Goal: Navigation & Orientation: Find specific page/section

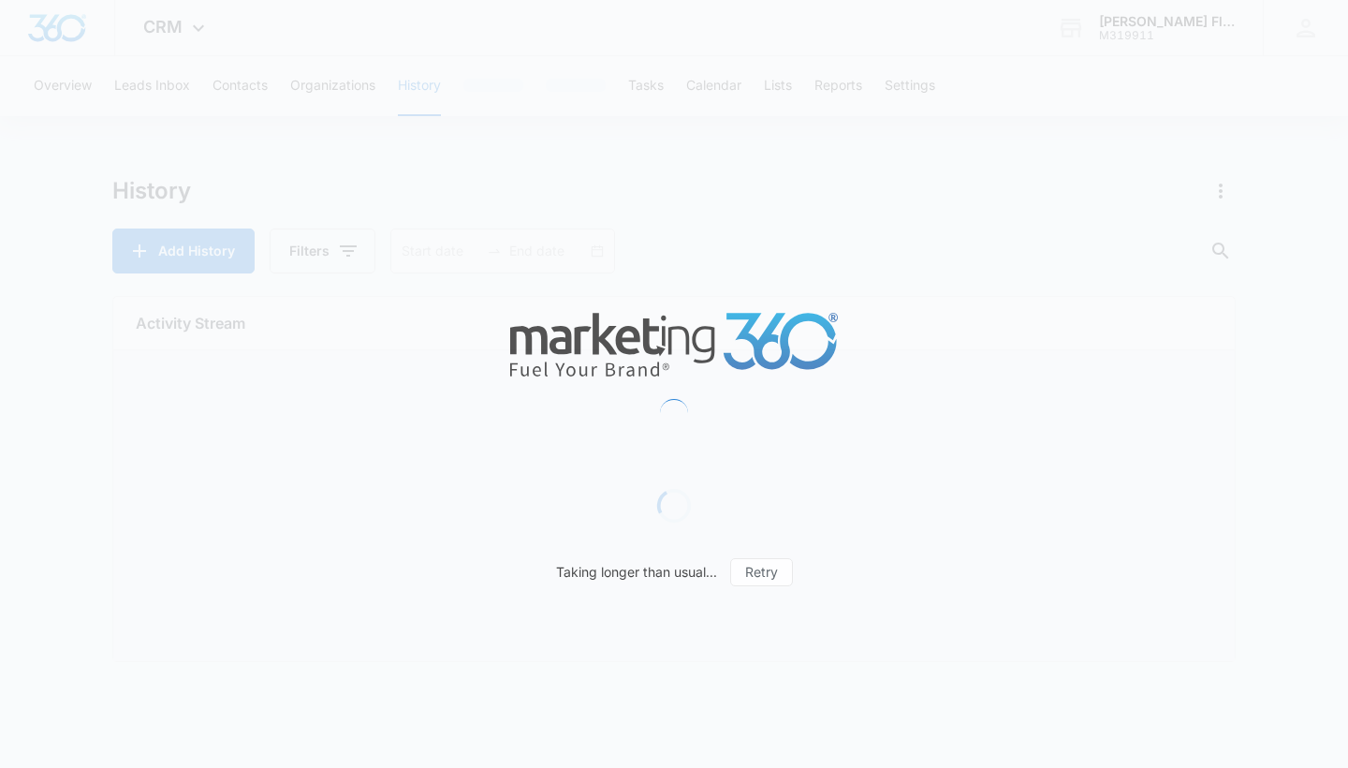
type input "[DATE]"
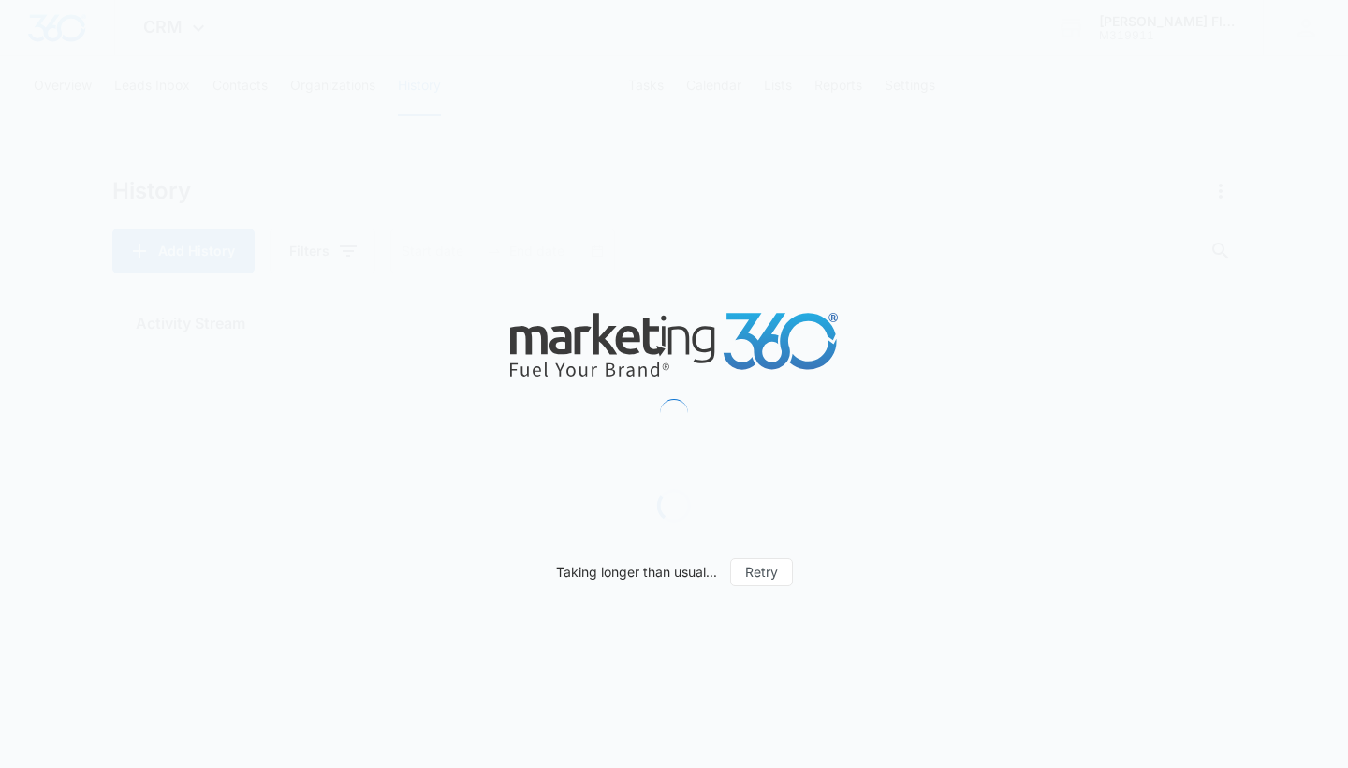
type input "[DATE]"
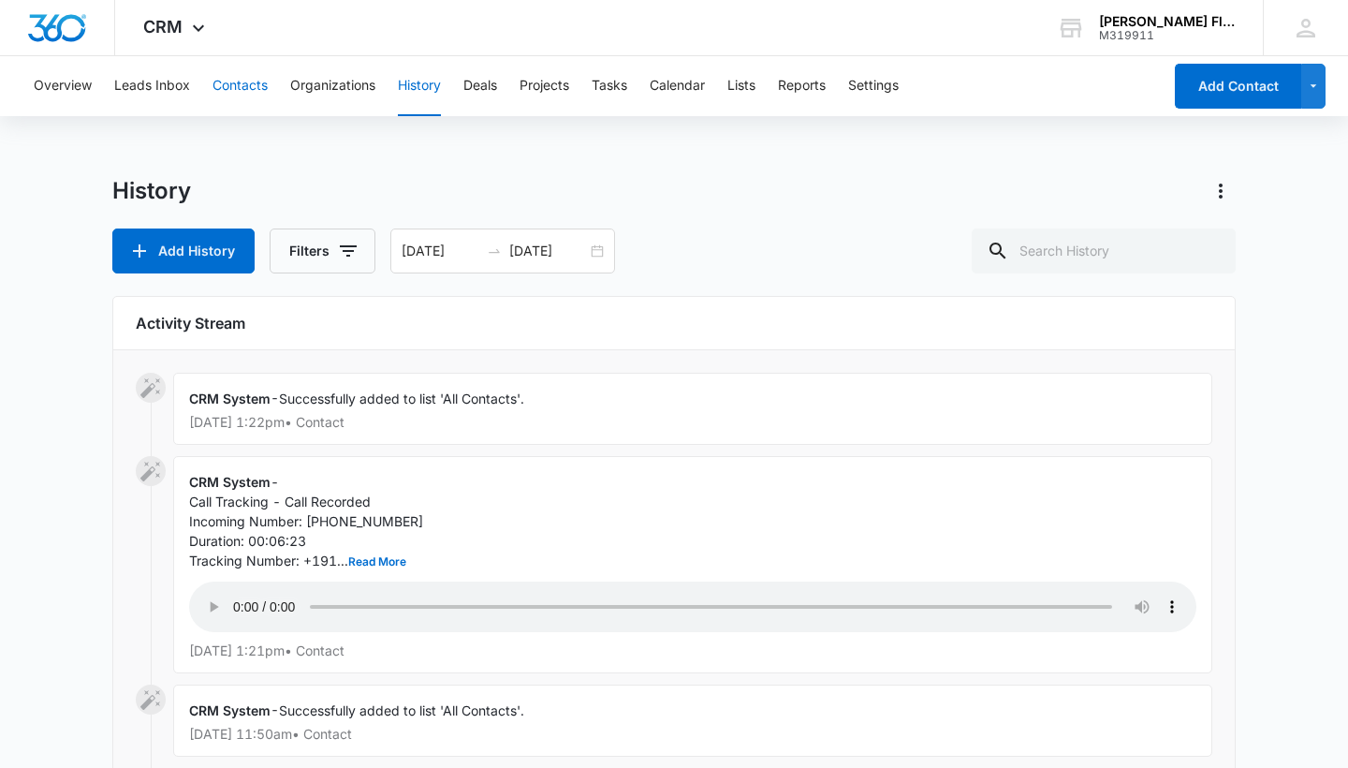
click at [259, 83] on button "Contacts" at bounding box center [239, 86] width 55 height 60
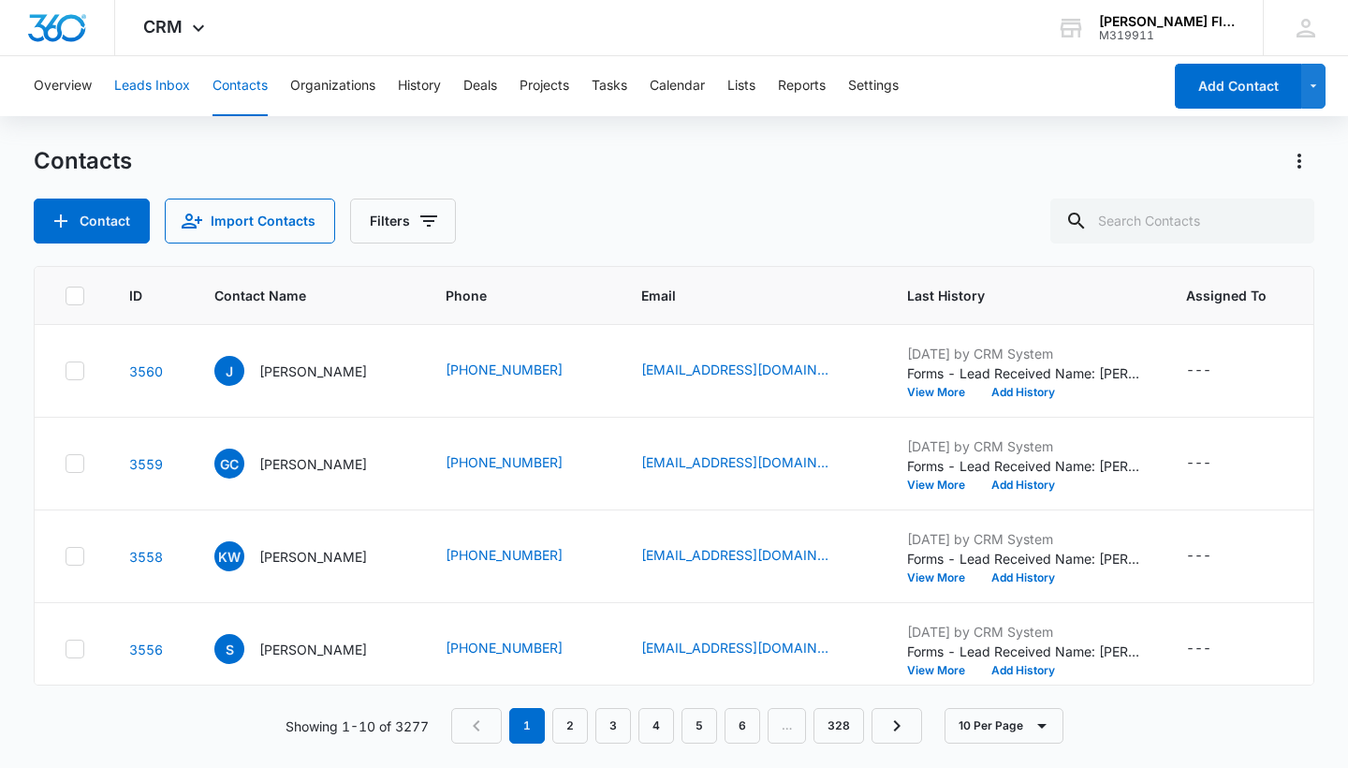
click at [157, 81] on button "Leads Inbox" at bounding box center [152, 86] width 76 height 60
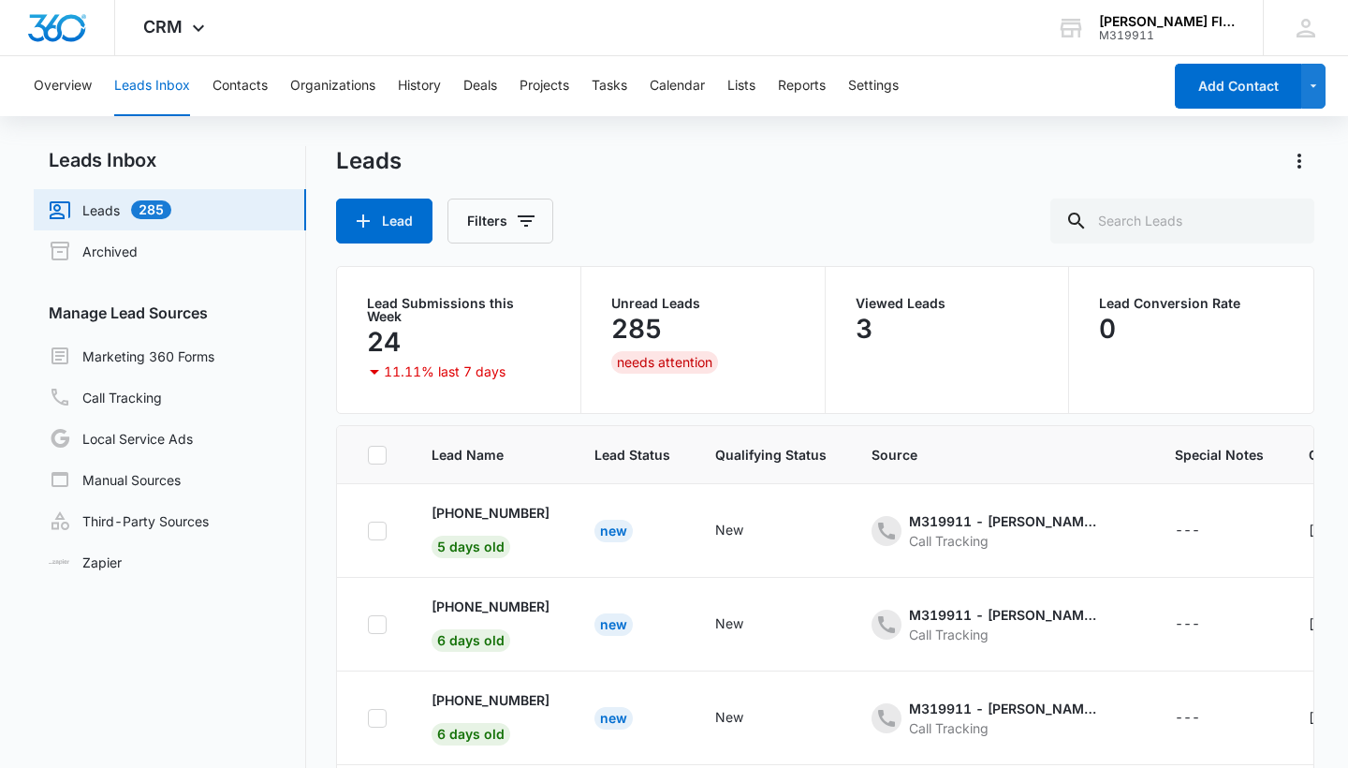
click at [655, 329] on p "285" at bounding box center [636, 329] width 51 height 30
click at [729, 320] on div "285" at bounding box center [702, 328] width 183 height 37
click at [543, 80] on button "Projects" at bounding box center [544, 86] width 50 height 60
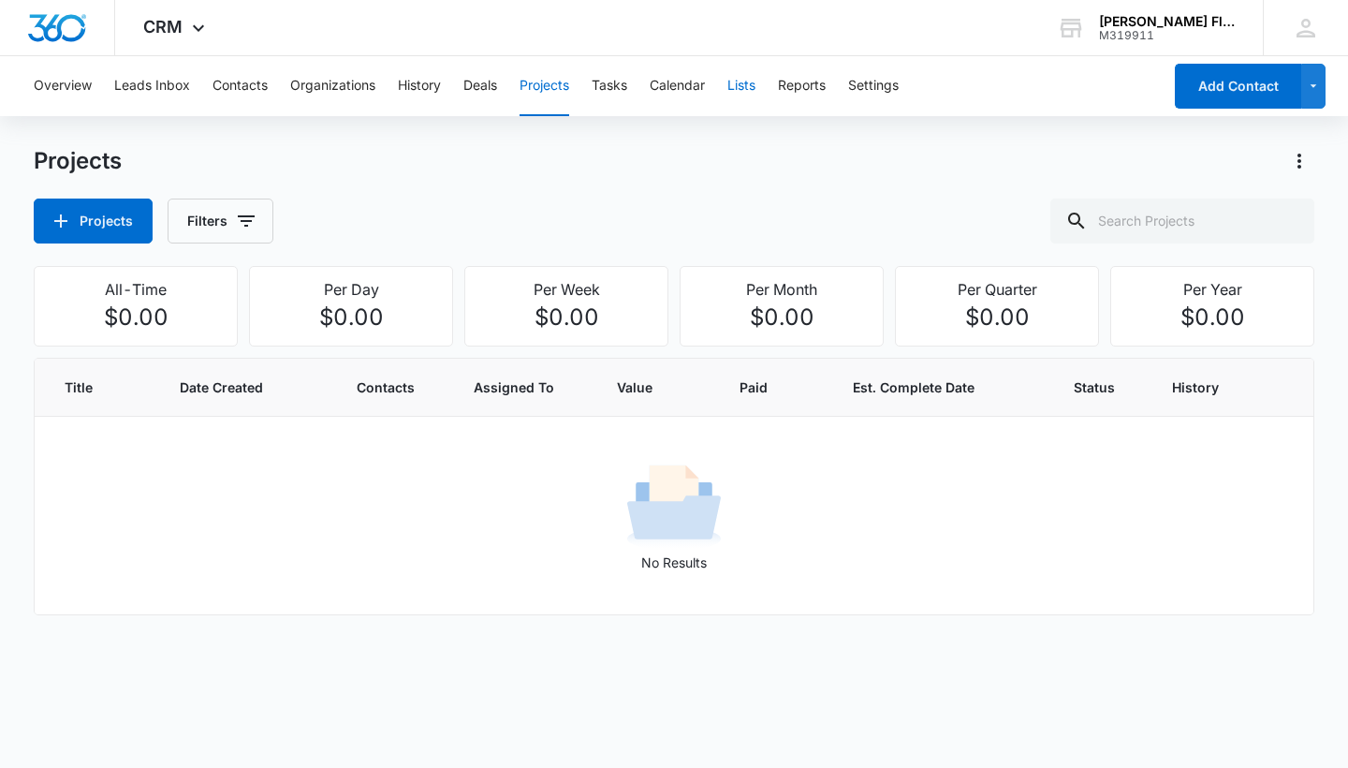
click at [747, 85] on button "Lists" at bounding box center [741, 86] width 28 height 60
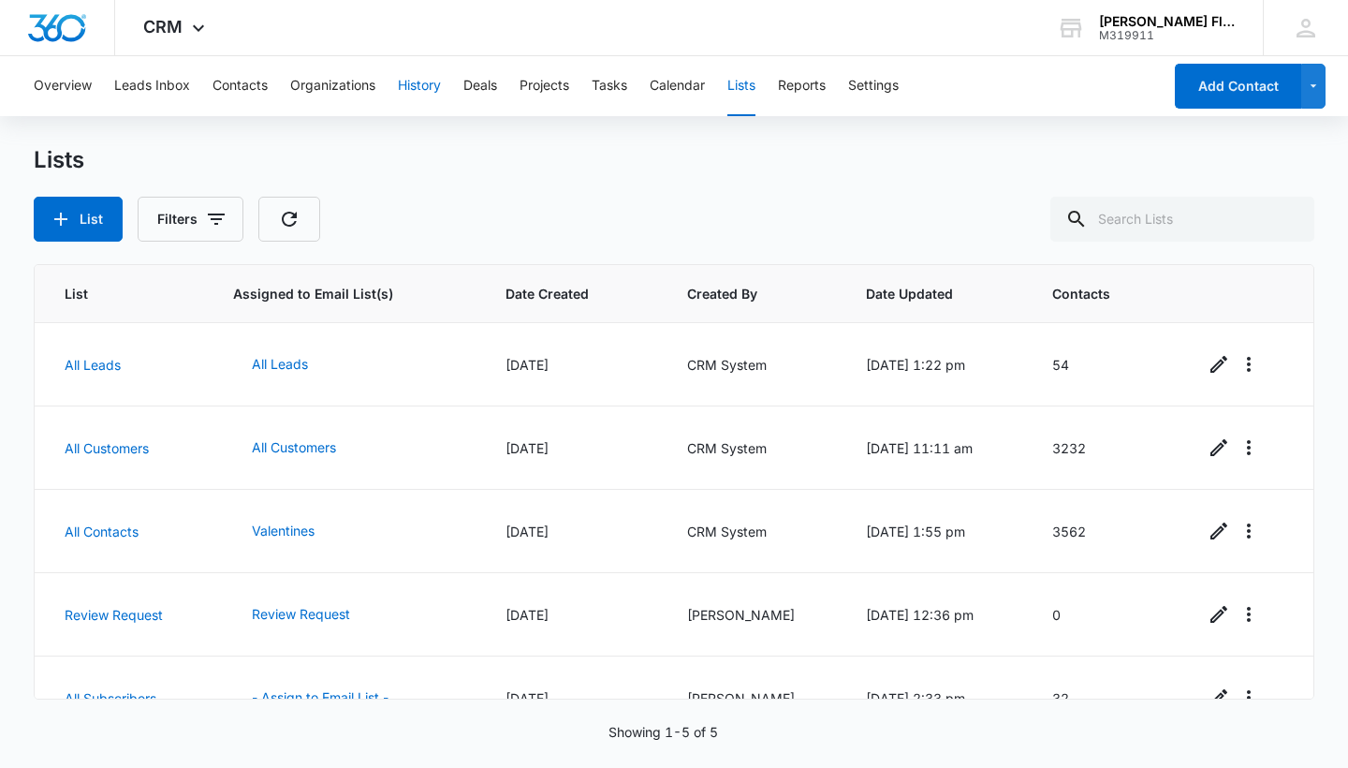
click at [425, 87] on button "History" at bounding box center [419, 86] width 43 height 60
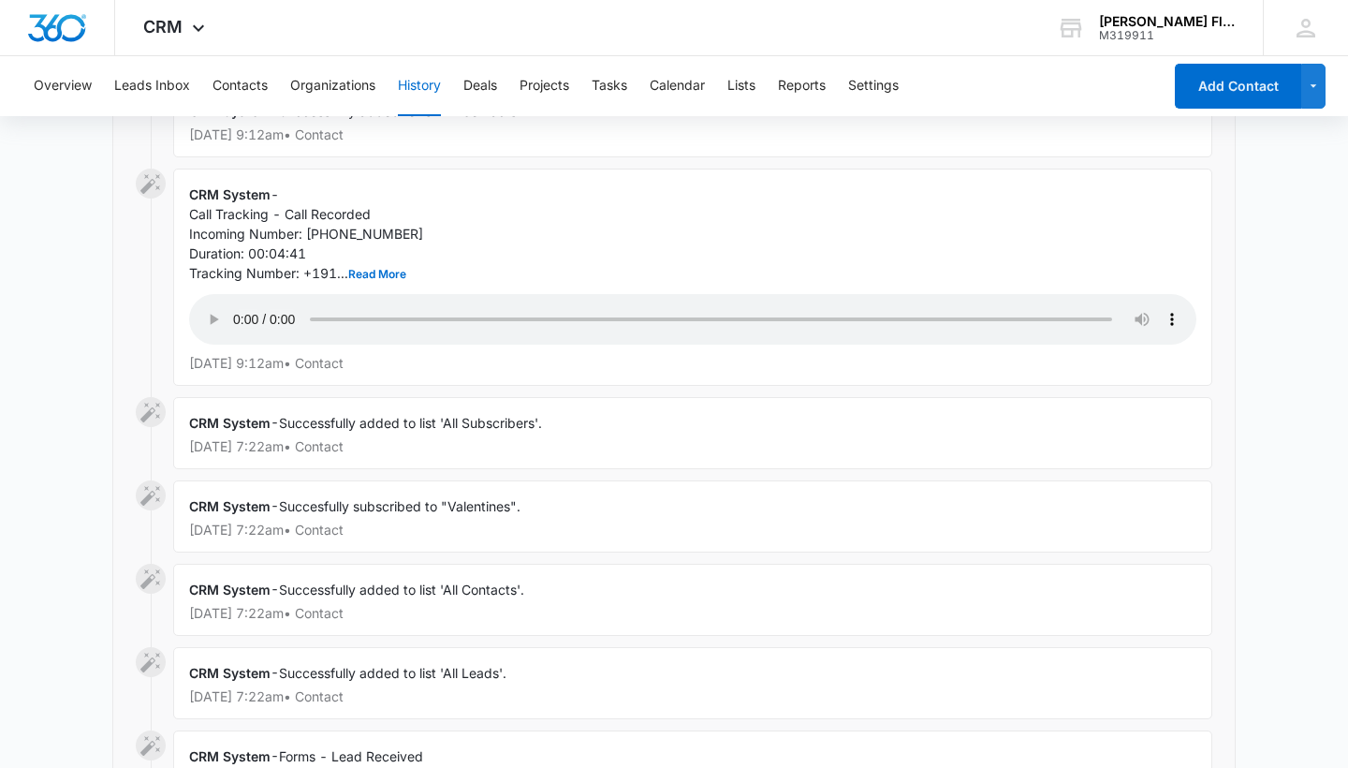
scroll to position [1535, 0]
click at [168, 95] on button "Leads Inbox" at bounding box center [152, 86] width 76 height 60
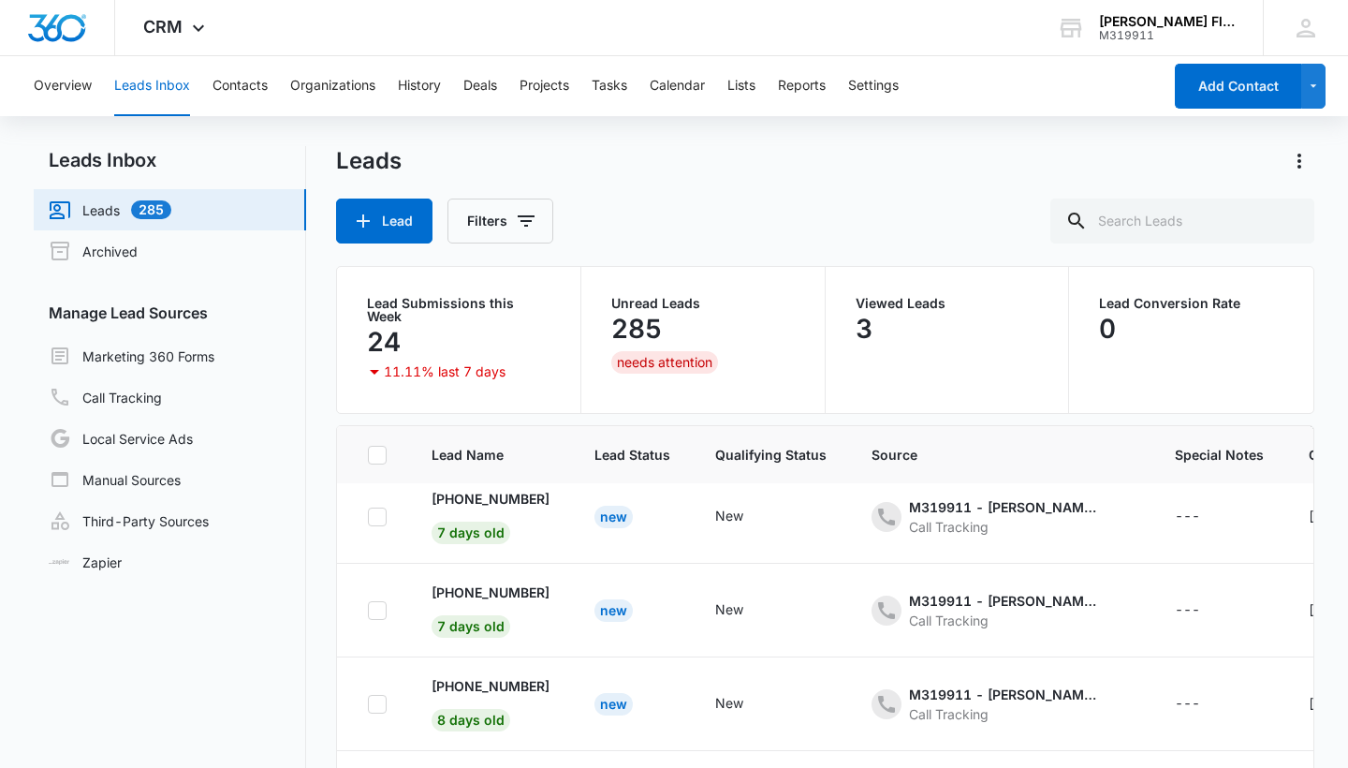
scroll to position [576, 0]
click at [419, 75] on button "History" at bounding box center [419, 86] width 43 height 60
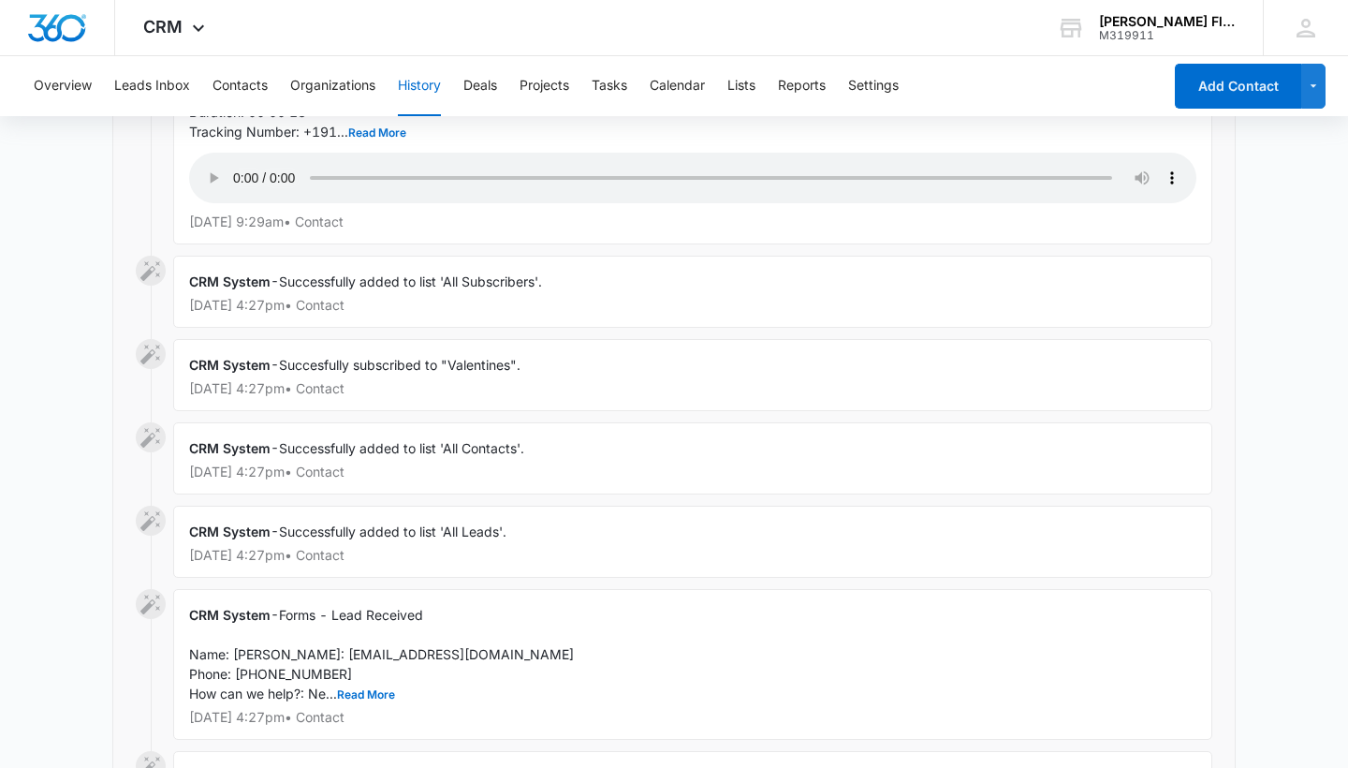
scroll to position [4014, 0]
click at [349, 688] on button "Read More" at bounding box center [366, 693] width 58 height 11
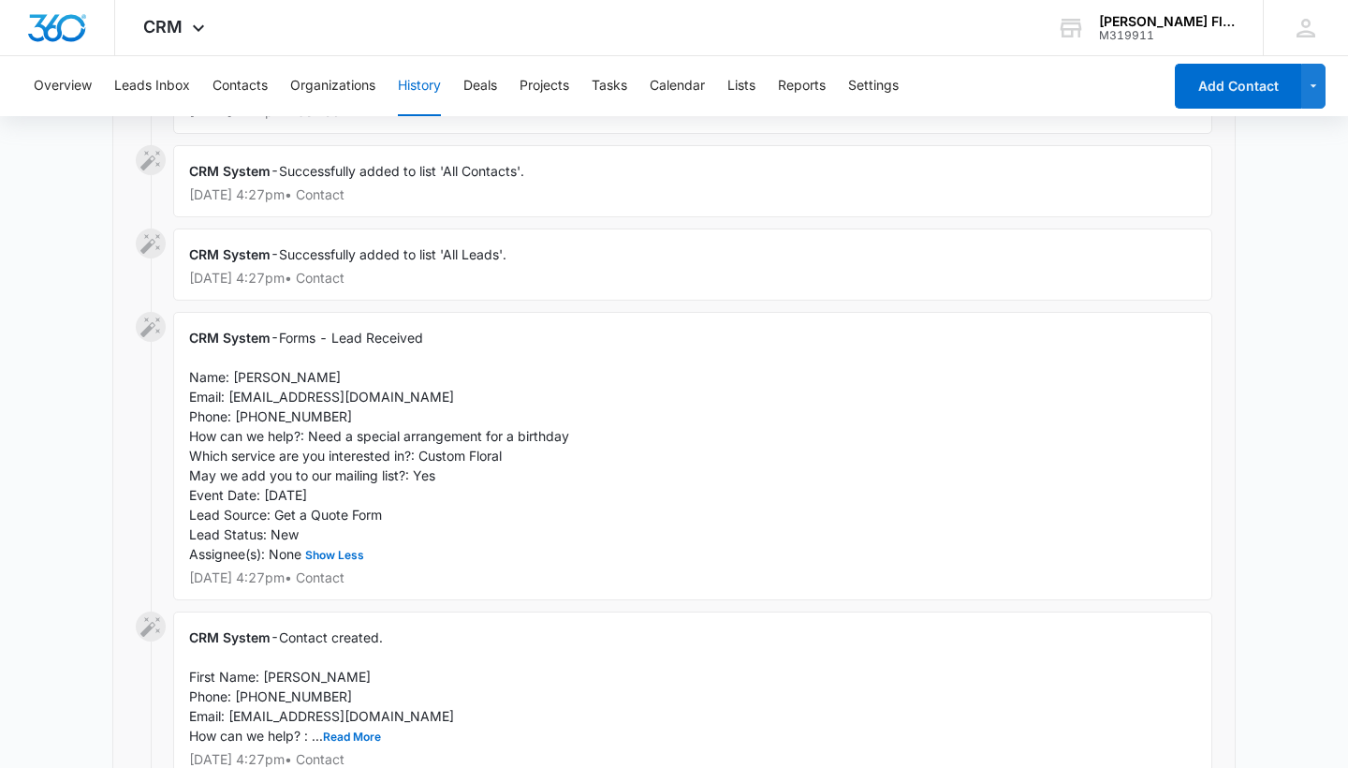
scroll to position [4335, 0]
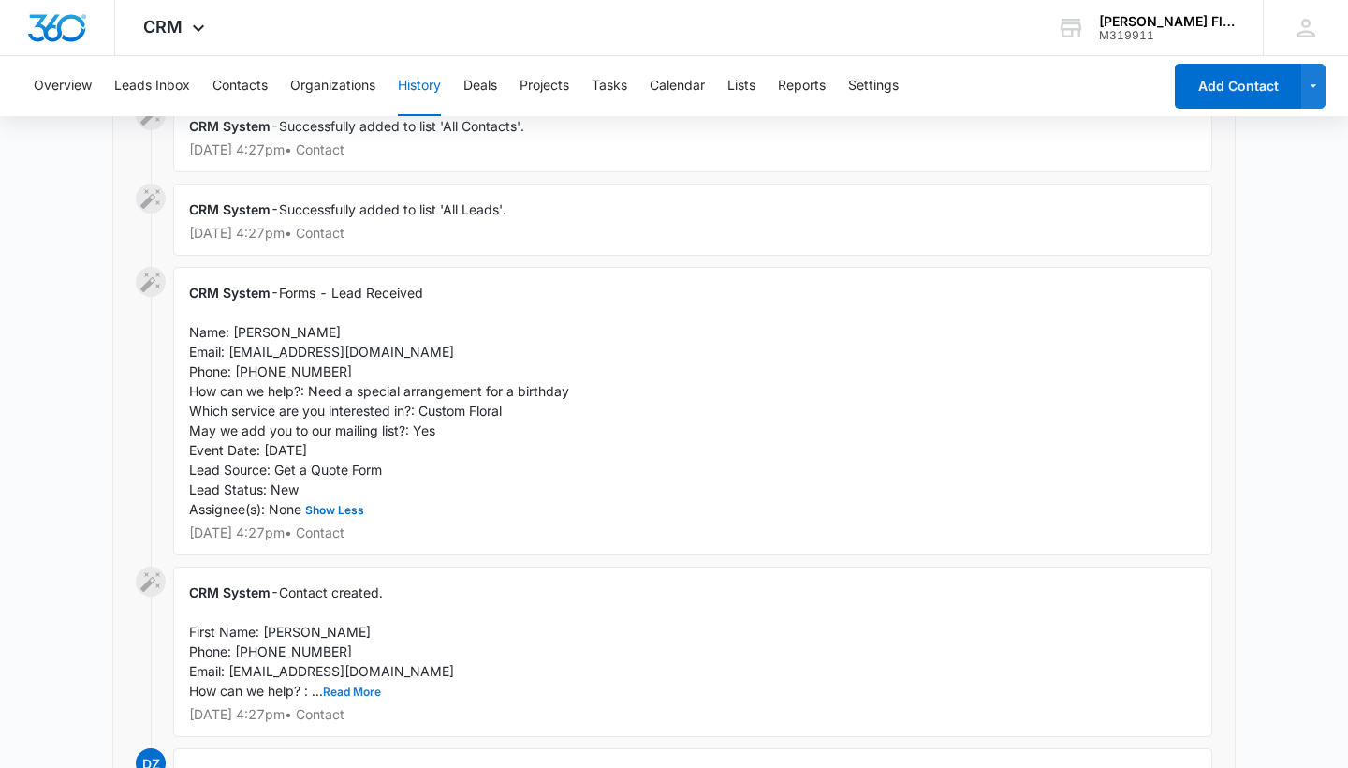
click at [337, 686] on button "Read More" at bounding box center [352, 691] width 58 height 11
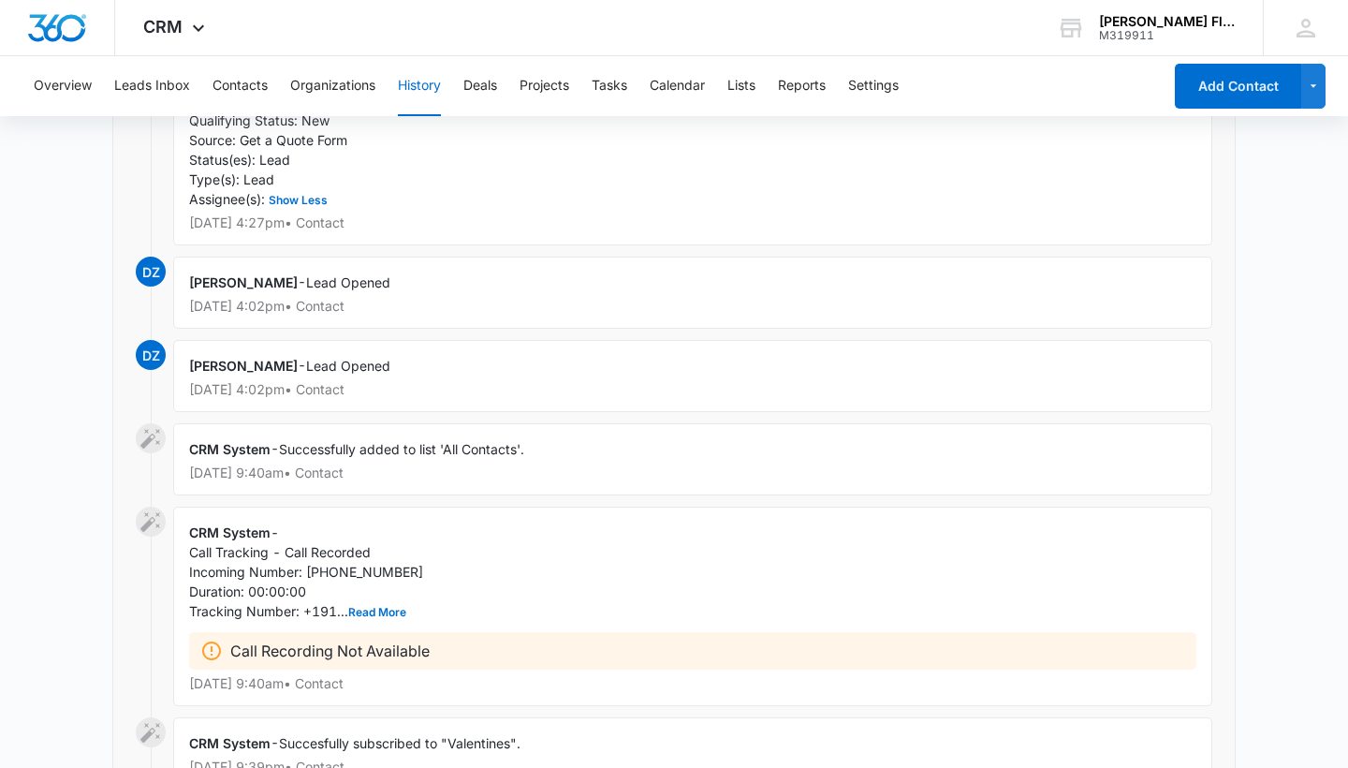
scroll to position [4982, 0]
click at [375, 607] on button "Read More" at bounding box center [377, 612] width 58 height 11
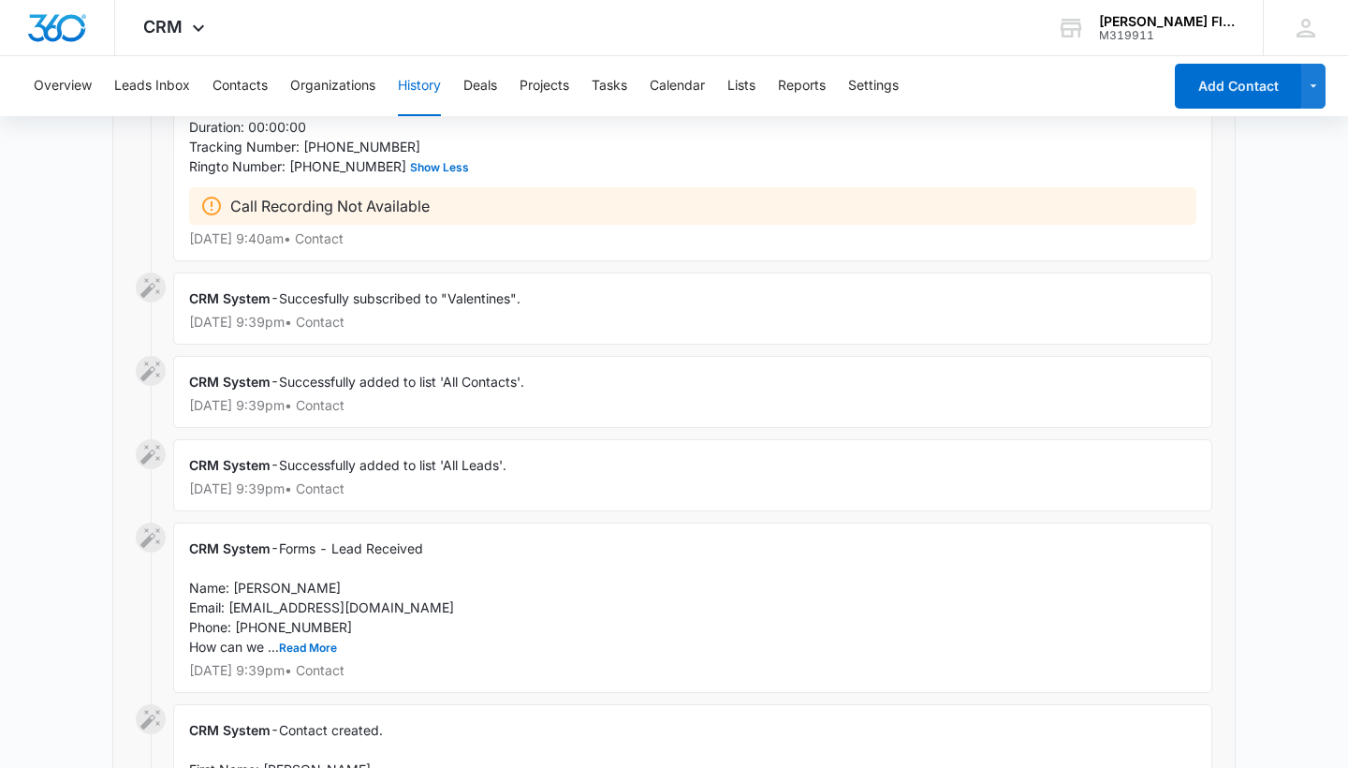
scroll to position [5475, 0]
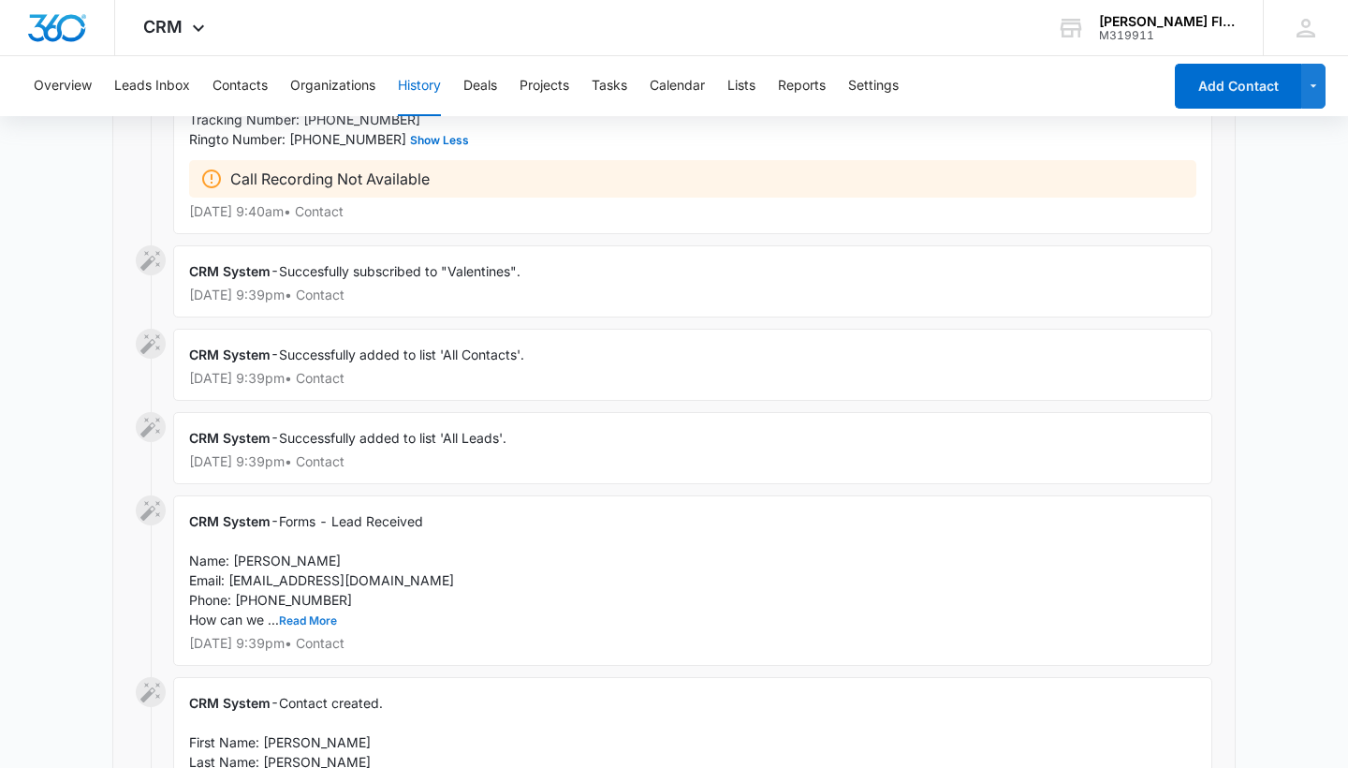
click at [308, 615] on button "Read More" at bounding box center [308, 620] width 58 height 11
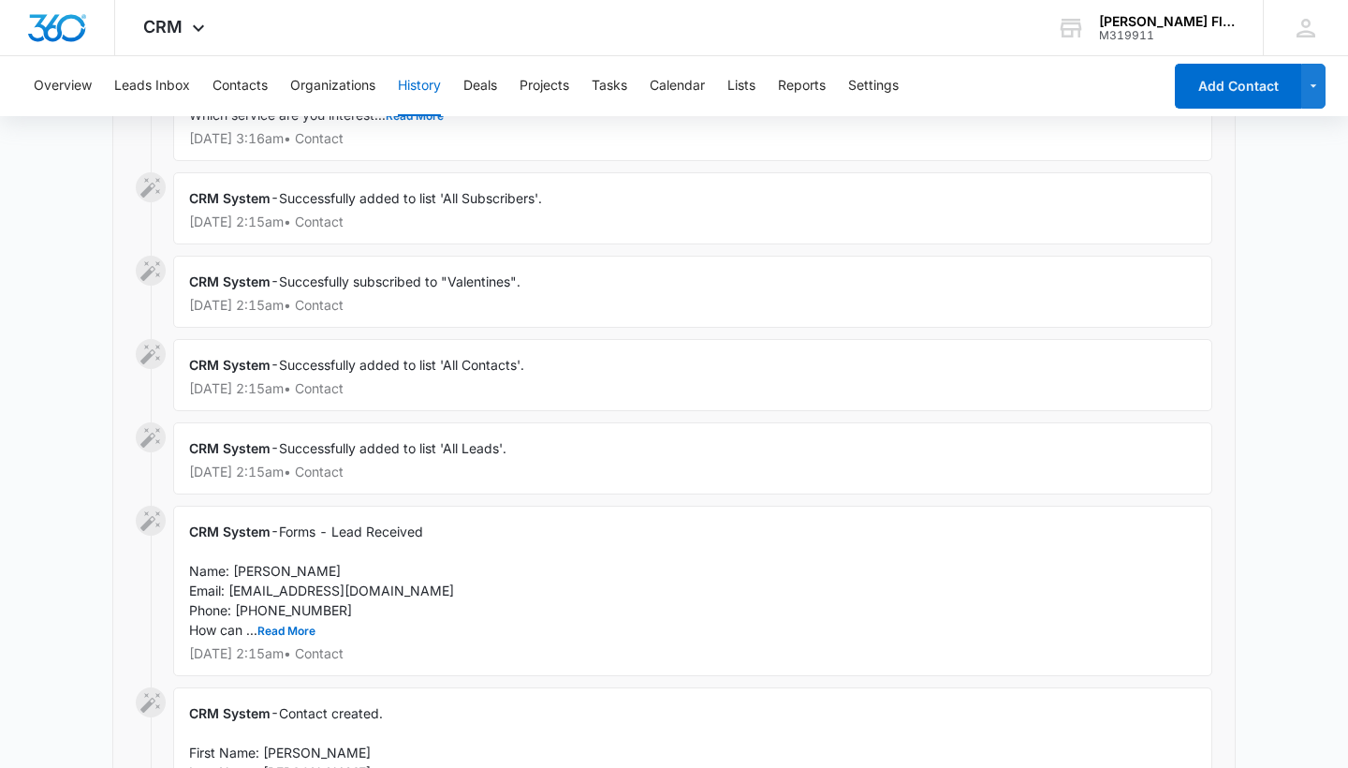
scroll to position [8295, 0]
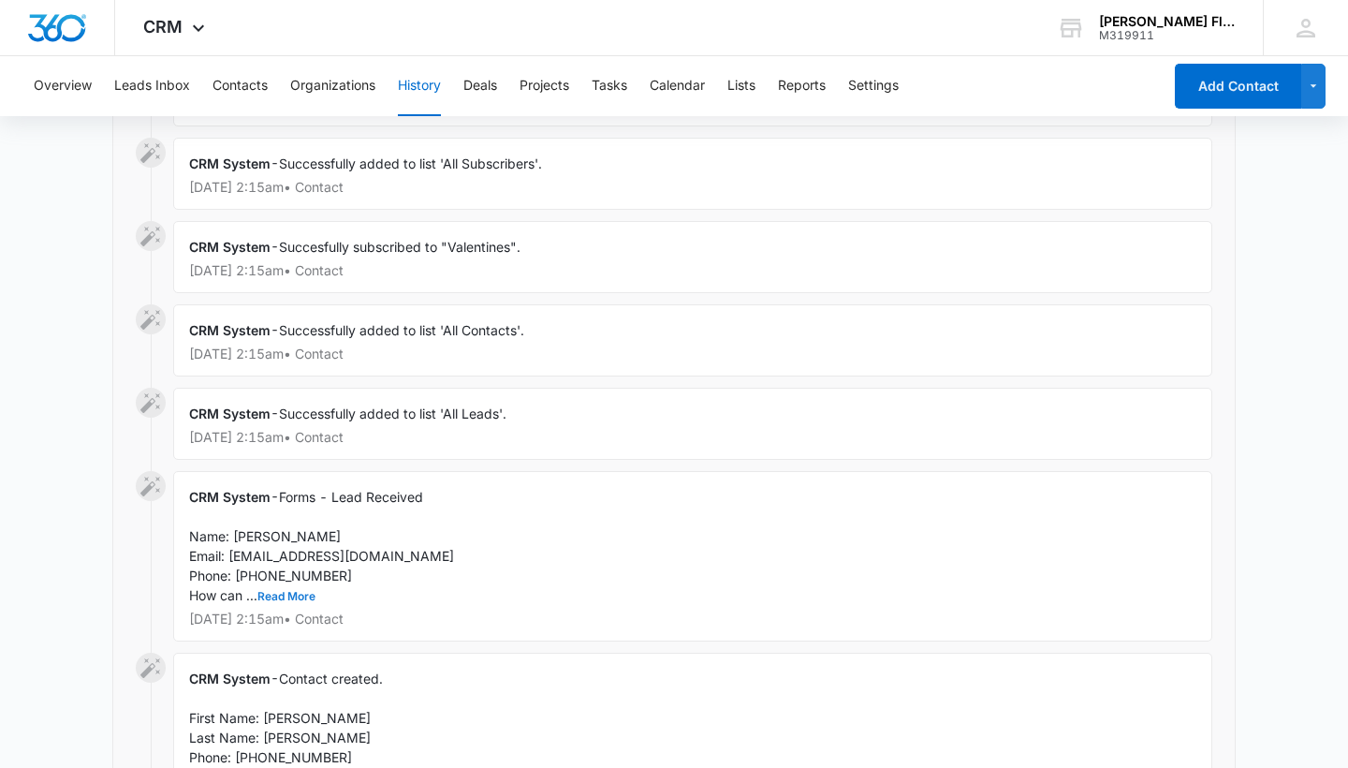
click at [276, 591] on button "Read More" at bounding box center [286, 596] width 58 height 11
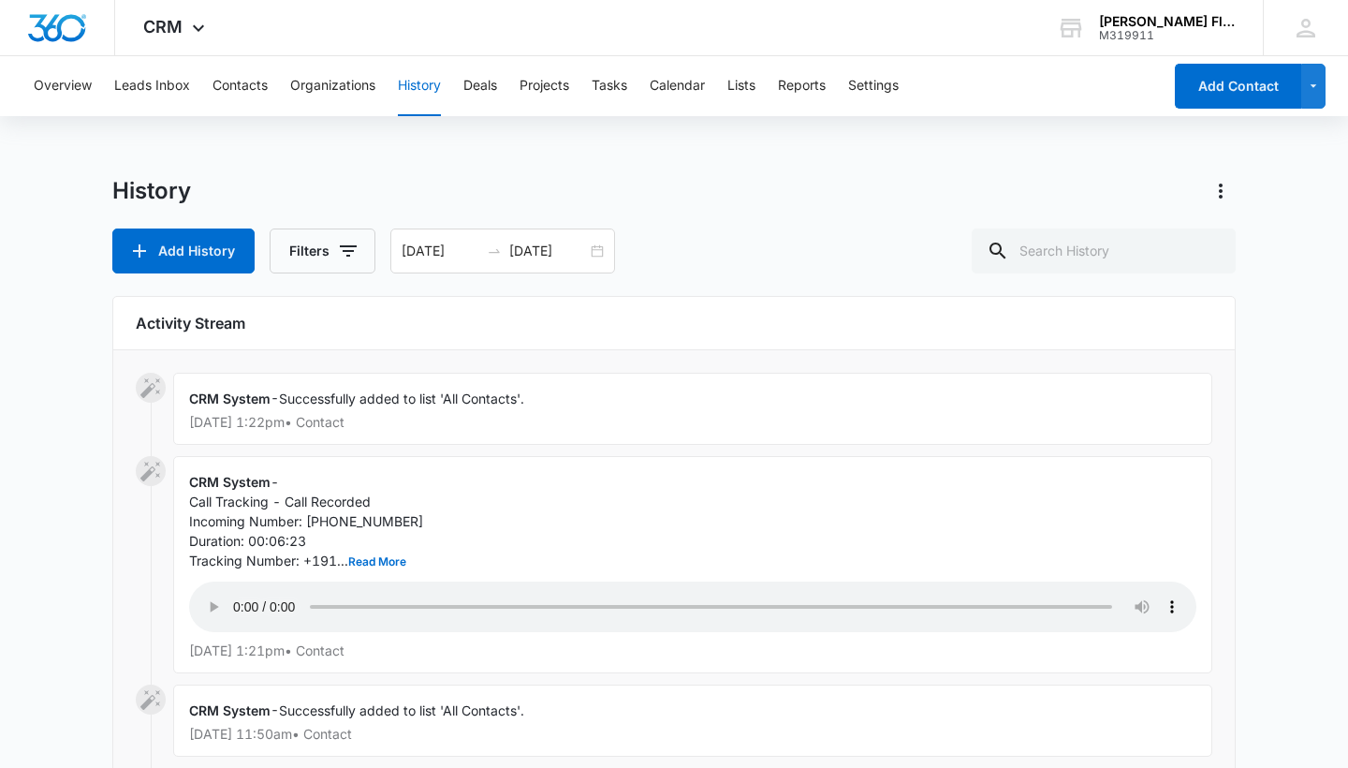
scroll to position [0, 0]
click at [238, 589] on audio "Your browser does not support the audio tag." at bounding box center [692, 606] width 1007 height 51
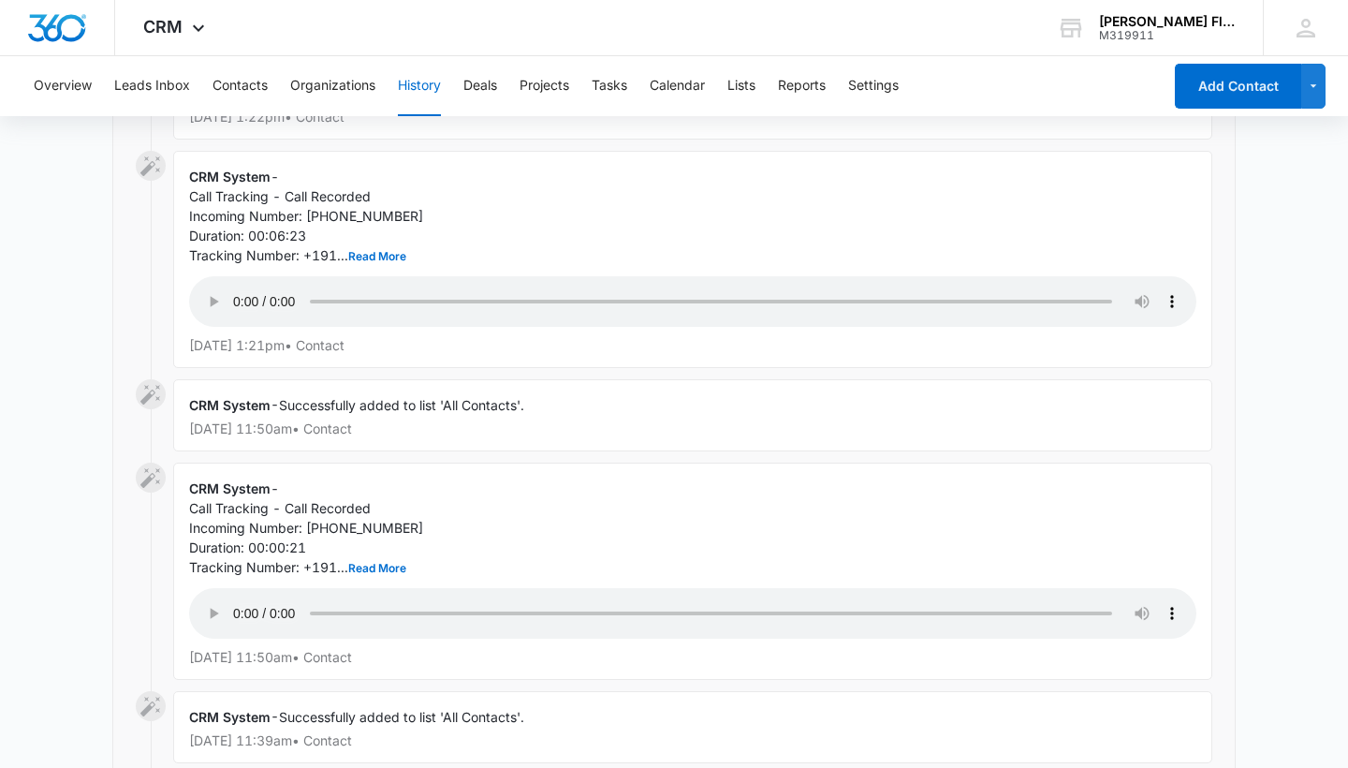
scroll to position [306, 0]
click at [238, 587] on audio "Your browser does not support the audio tag." at bounding box center [692, 612] width 1007 height 51
click at [235, 287] on audio "Your browser does not support the audio tag." at bounding box center [692, 300] width 1007 height 51
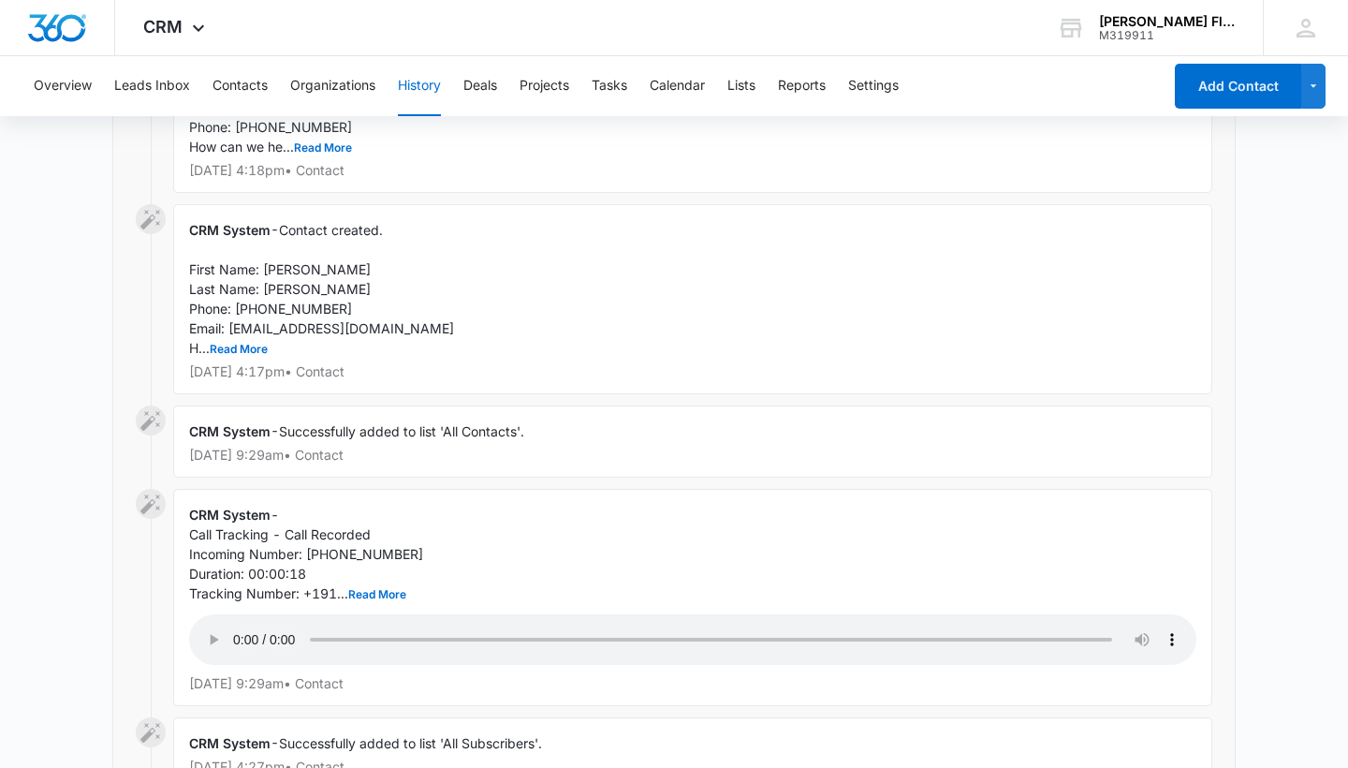
scroll to position [3550, 0]
click at [241, 615] on audio "Your browser does not support the audio tag." at bounding box center [692, 640] width 1007 height 51
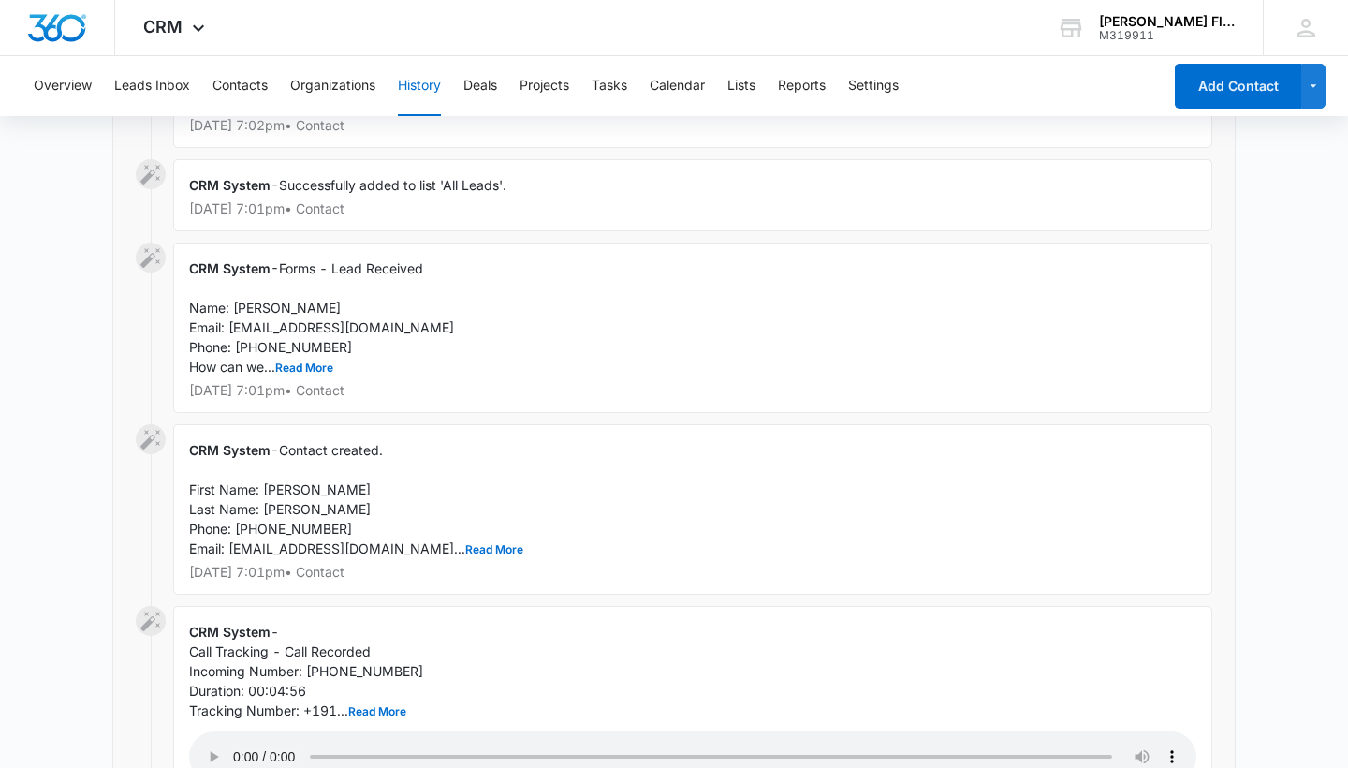
scroll to position [6030, 0]
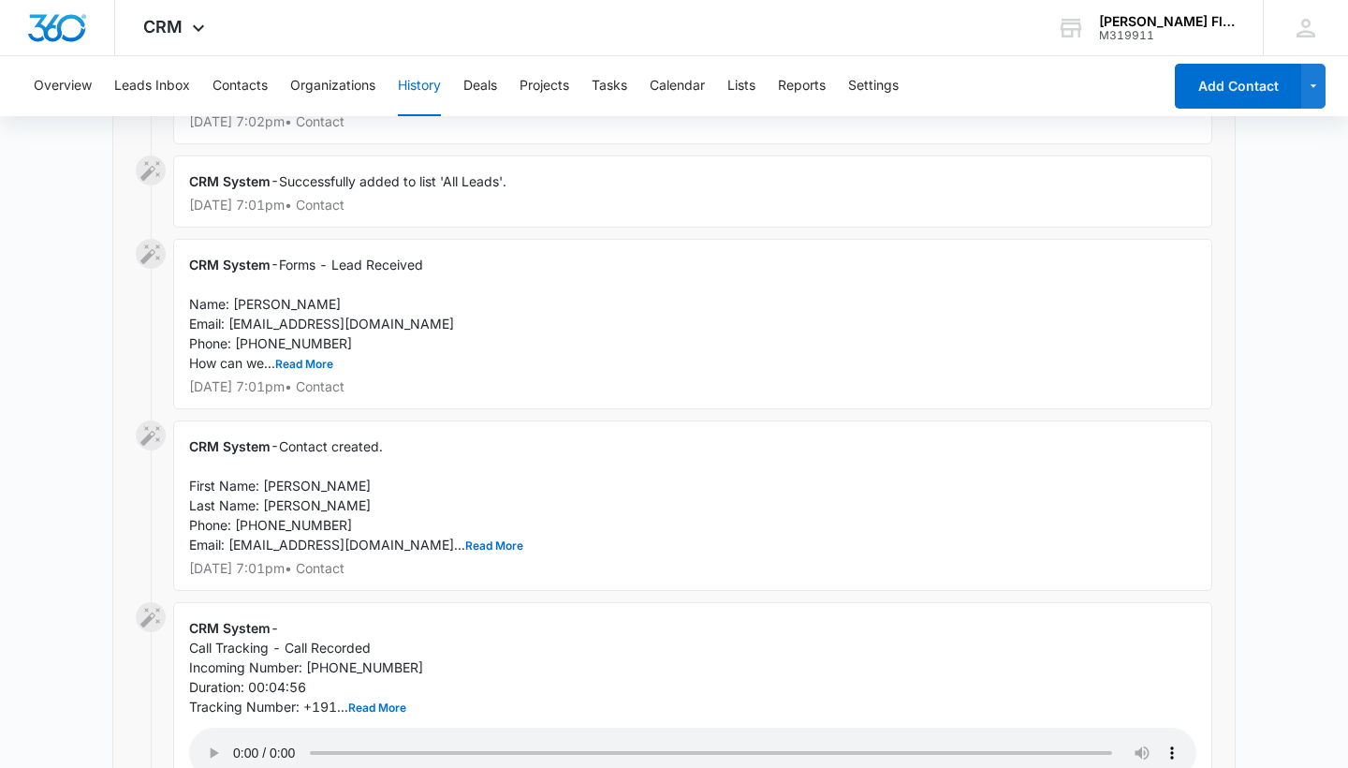
click at [238, 727] on audio "Your browser does not support the audio tag." at bounding box center [692, 752] width 1007 height 51
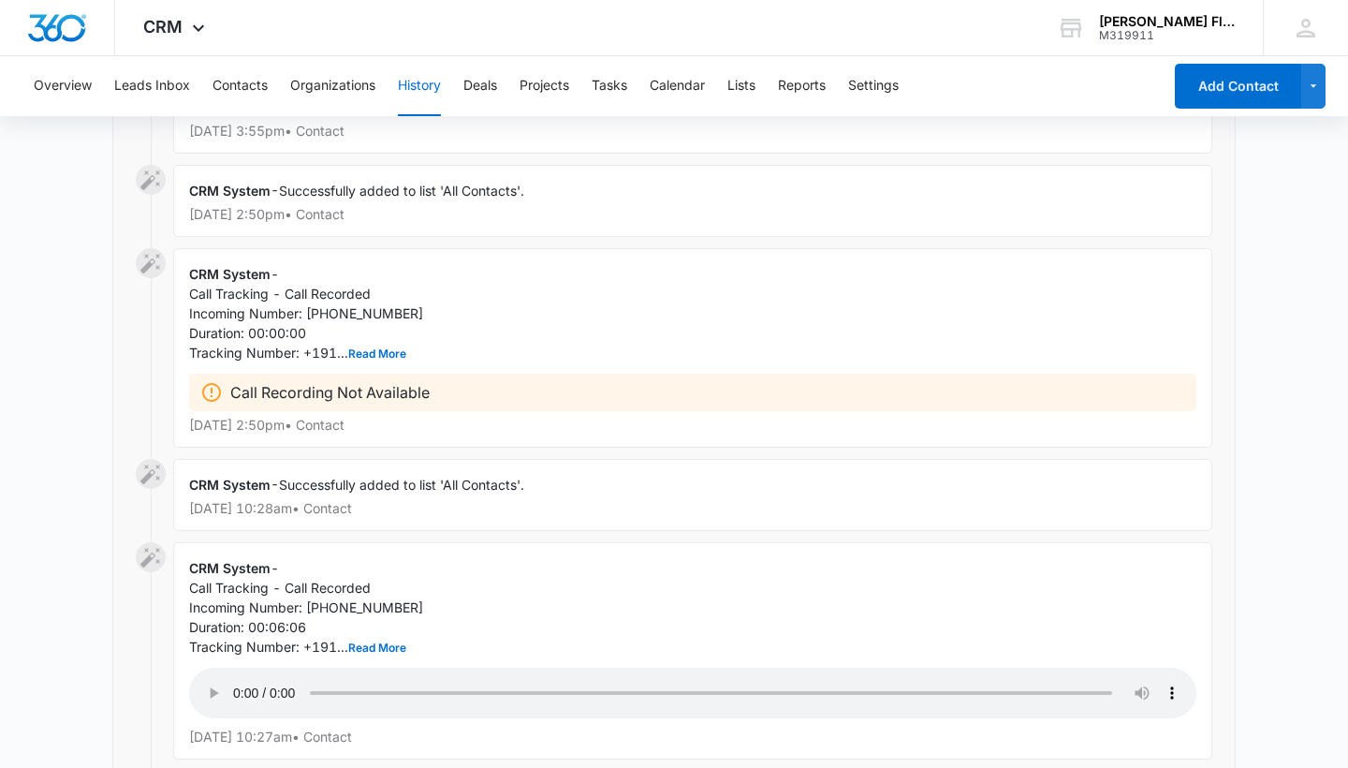
scroll to position [6696, 0]
click at [233, 666] on audio "Your browser does not support the audio tag." at bounding box center [692, 691] width 1007 height 51
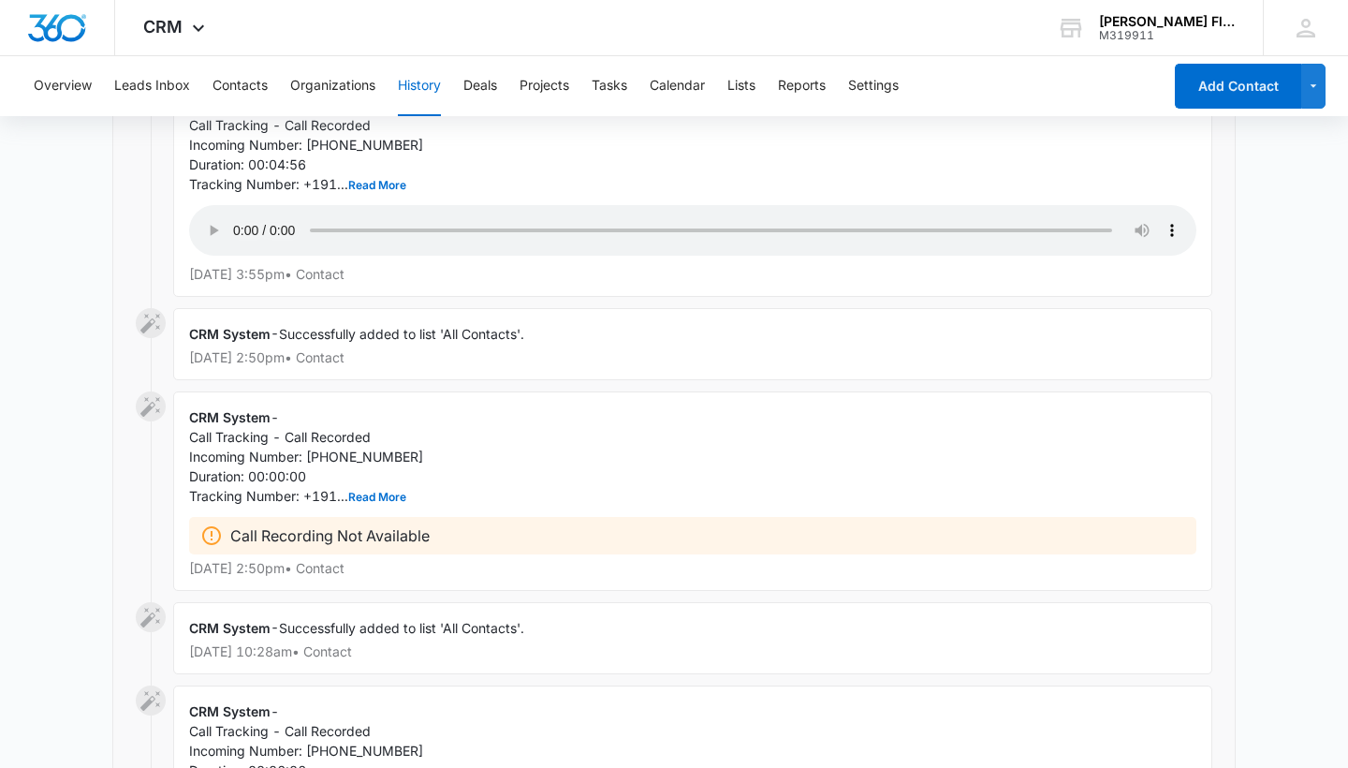
scroll to position [6549, 0]
click at [239, 208] on audio "Your browser does not support the audio tag." at bounding box center [692, 233] width 1007 height 51
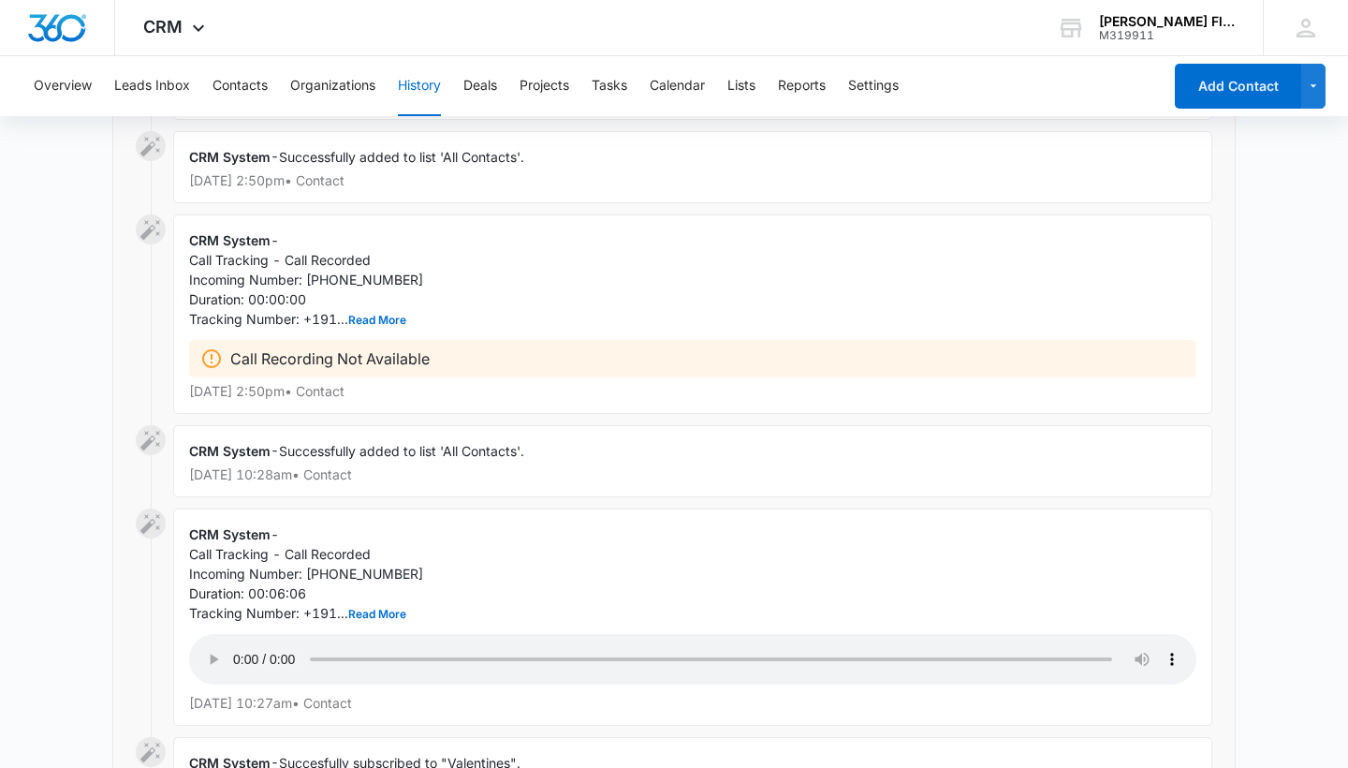
scroll to position [6742, 0]
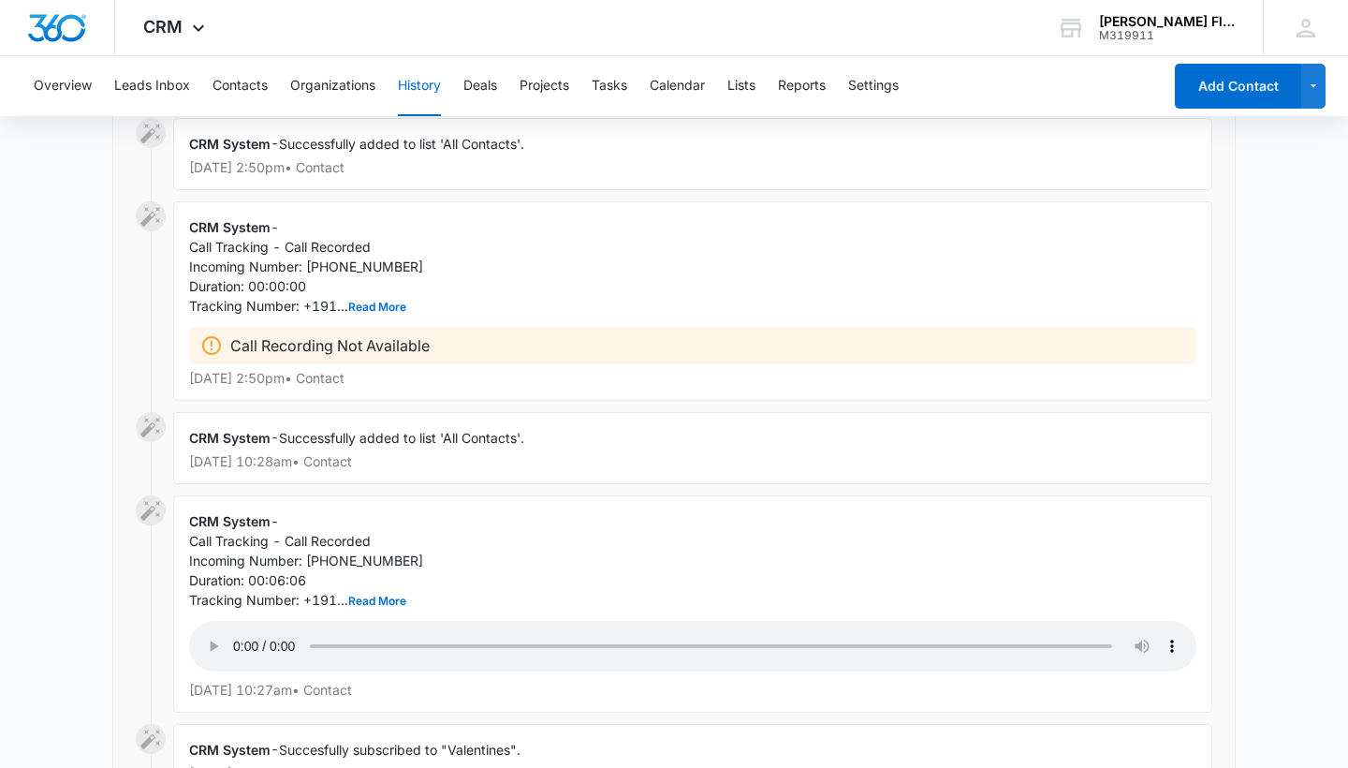
click at [240, 621] on audio "Your browser does not support the audio tag." at bounding box center [692, 646] width 1007 height 51
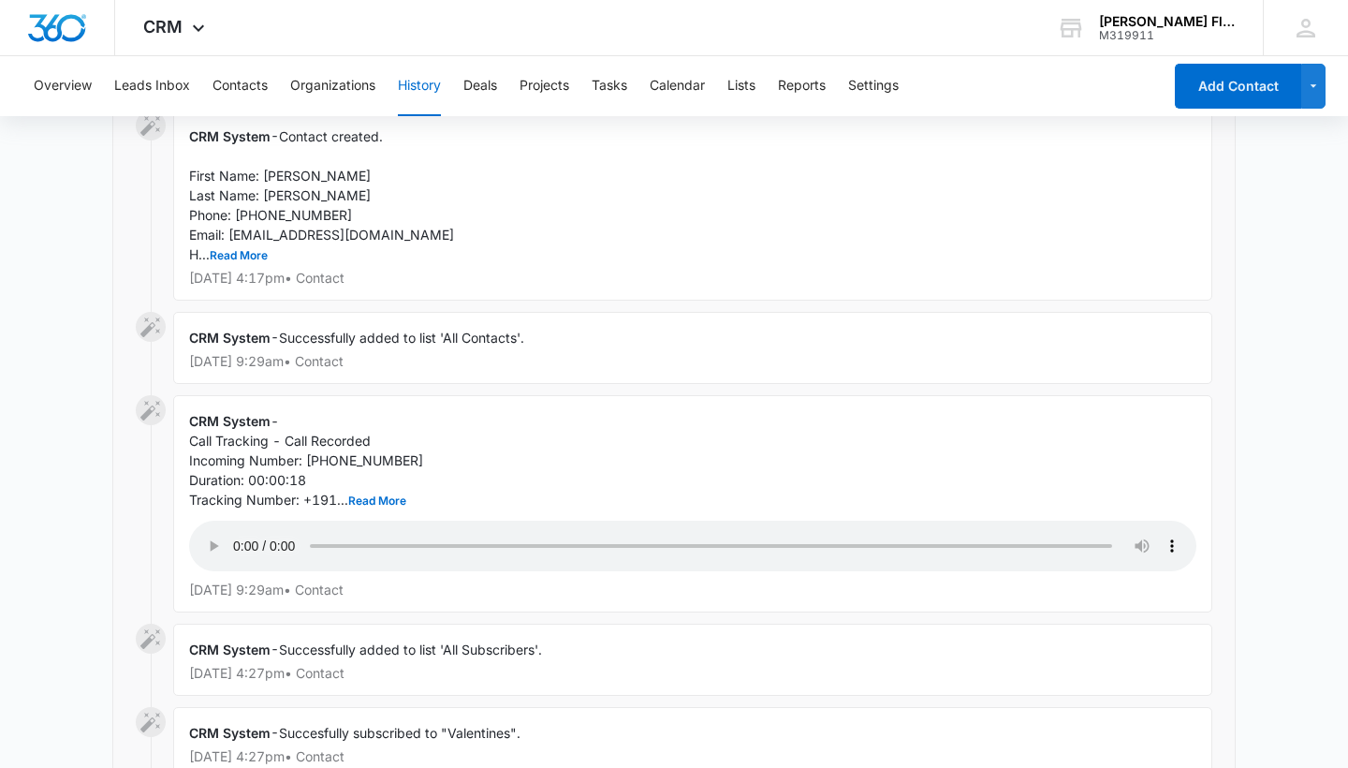
scroll to position [3644, 0]
click at [240, 521] on audio "Your browser does not support the audio tag." at bounding box center [692, 546] width 1007 height 51
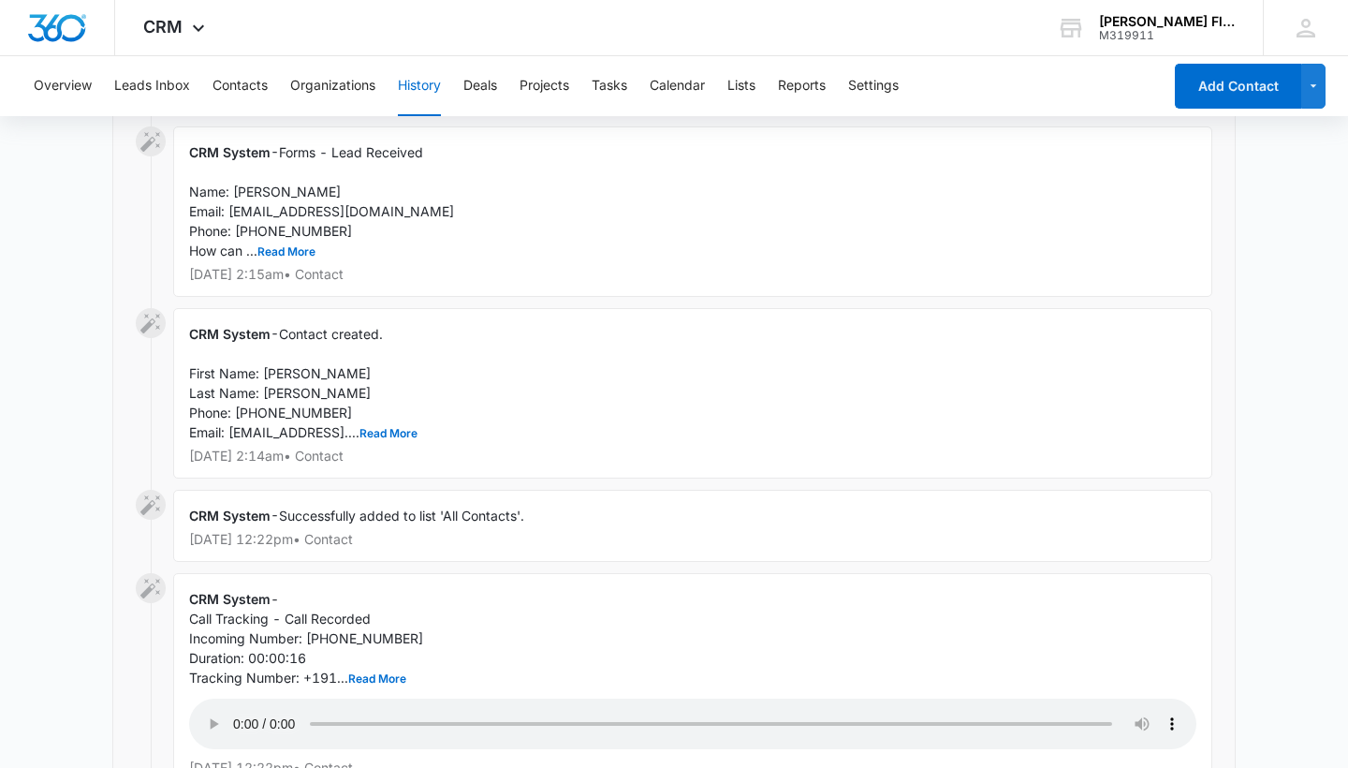
scroll to position [8400, 0]
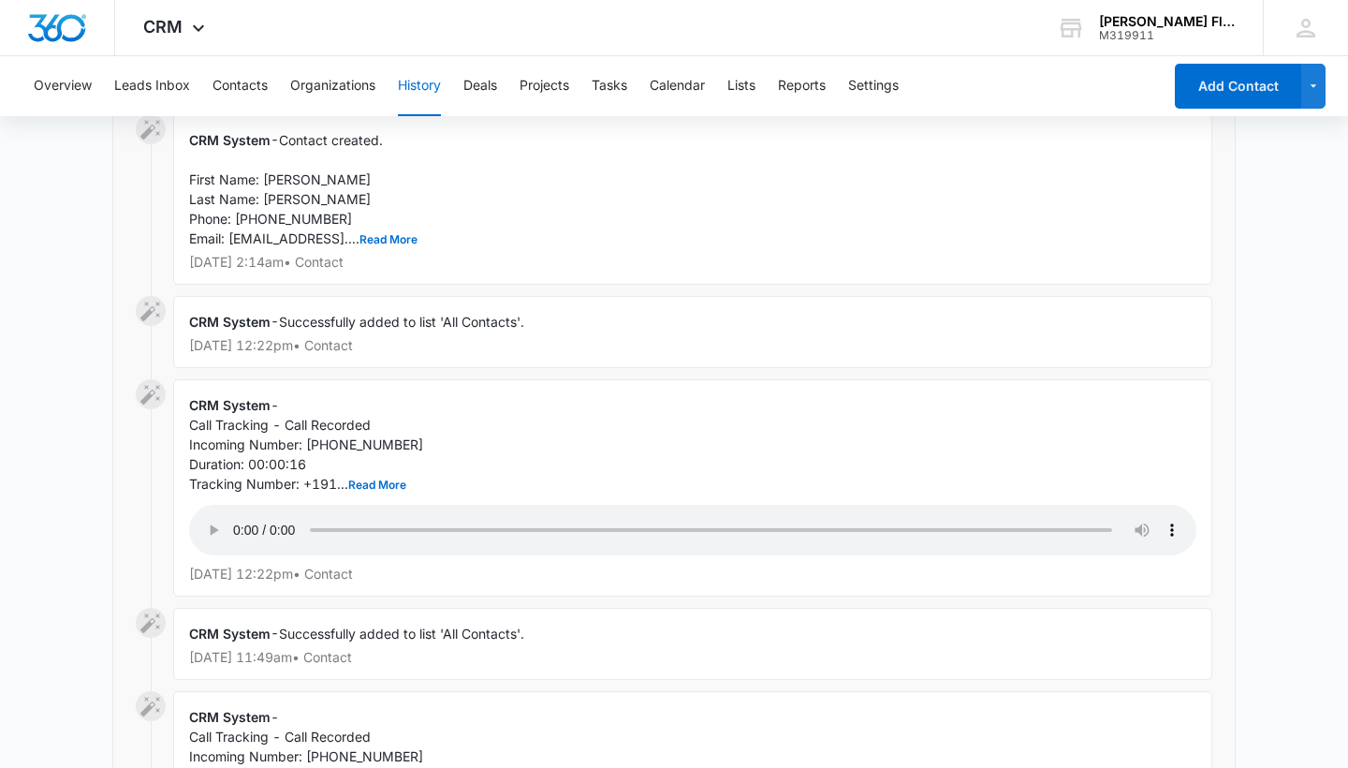
click at [235, 504] on audio "Your browser does not support the audio tag." at bounding box center [692, 529] width 1007 height 51
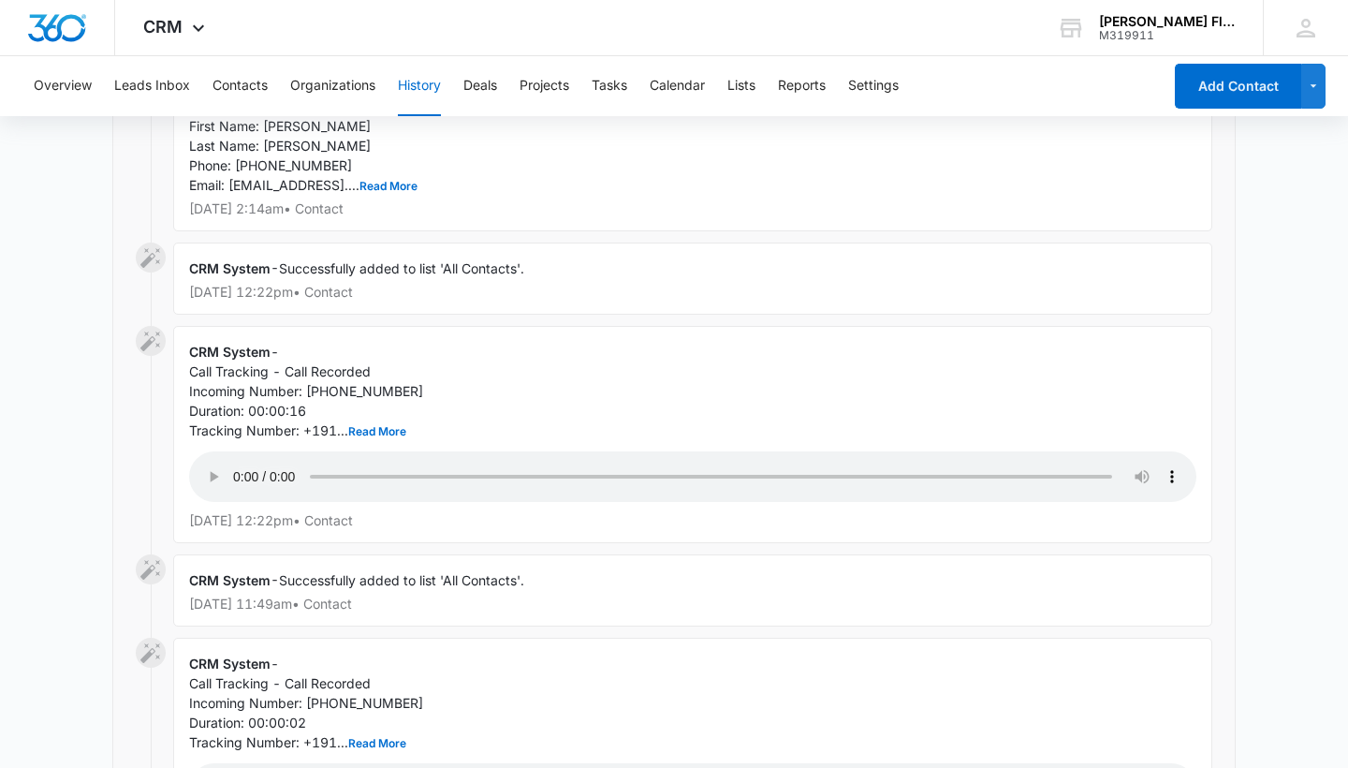
scroll to position [8457, 0]
click at [236, 448] on audio "Your browser does not support the audio tag." at bounding box center [692, 473] width 1007 height 51
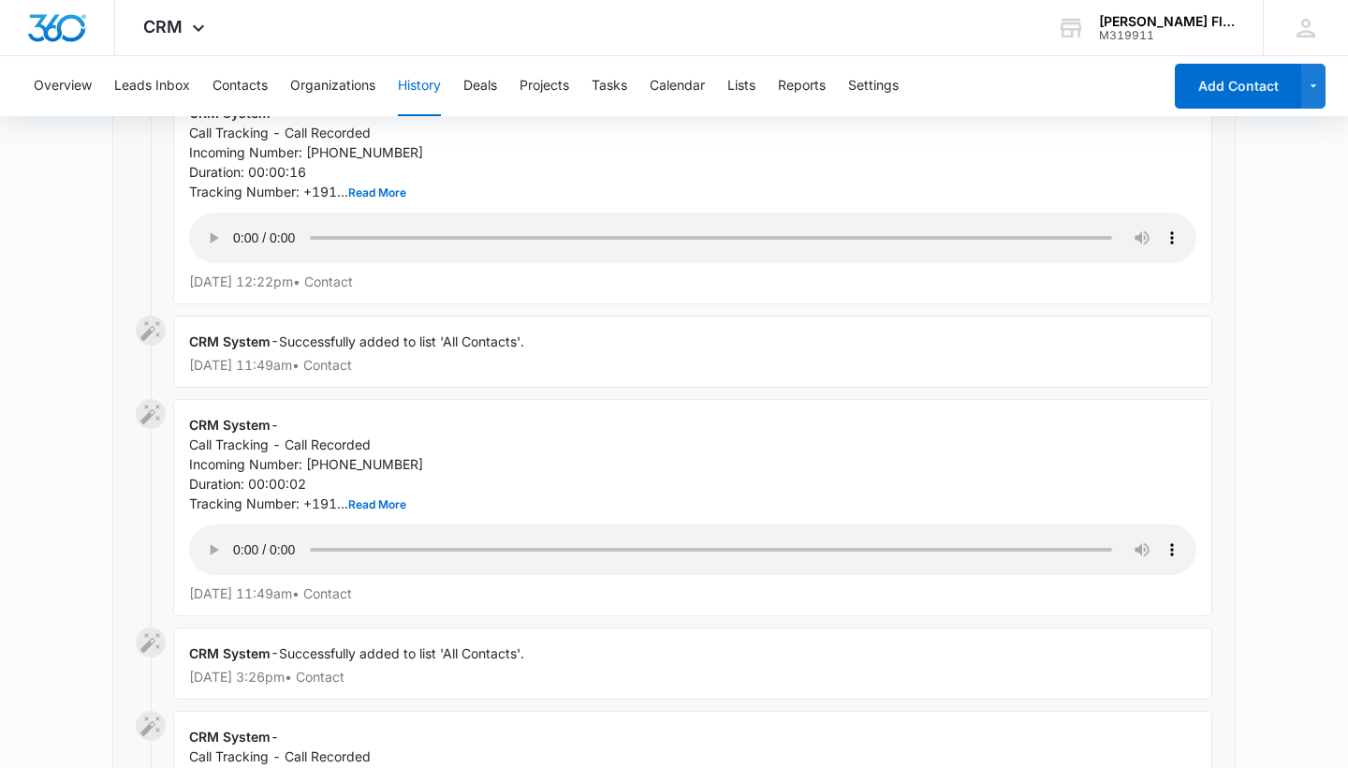
scroll to position [8802, 0]
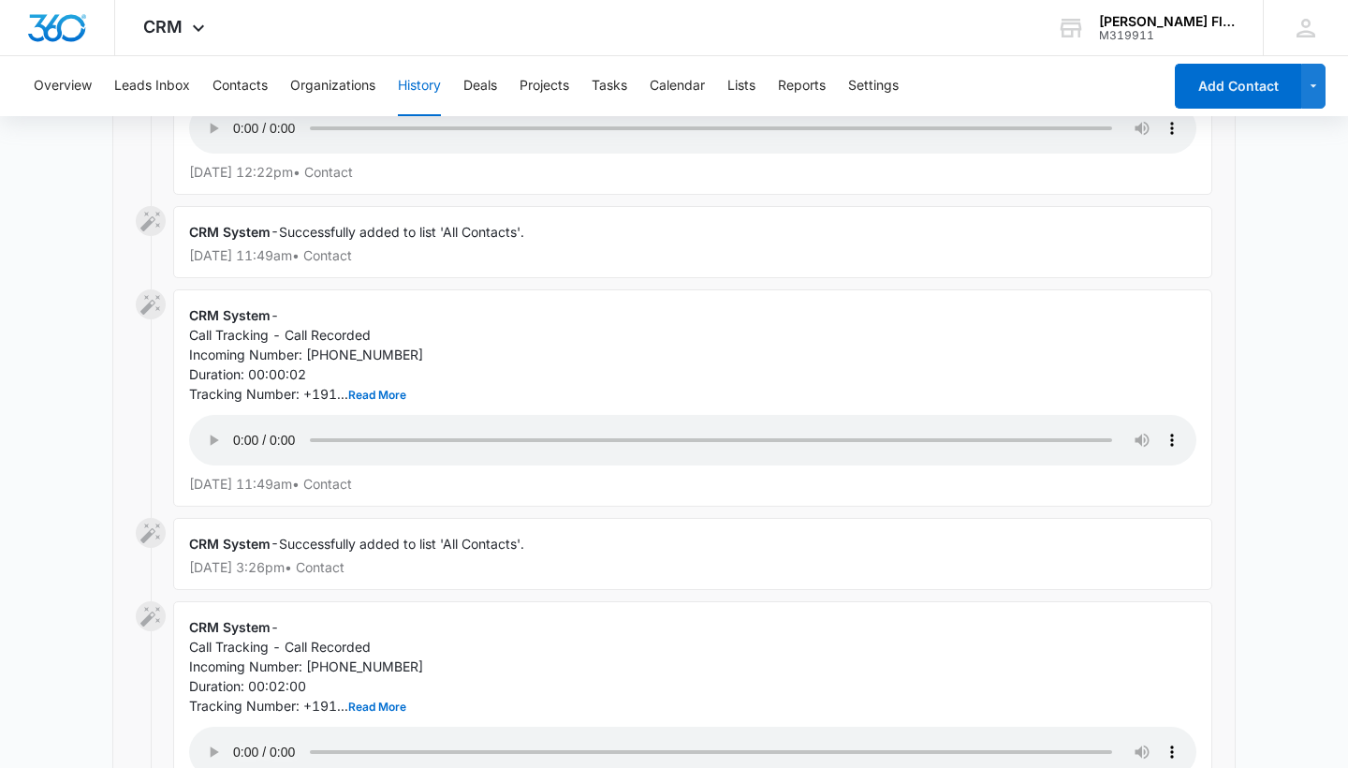
click at [236, 726] on audio "Your browser does not support the audio tag." at bounding box center [692, 751] width 1007 height 51
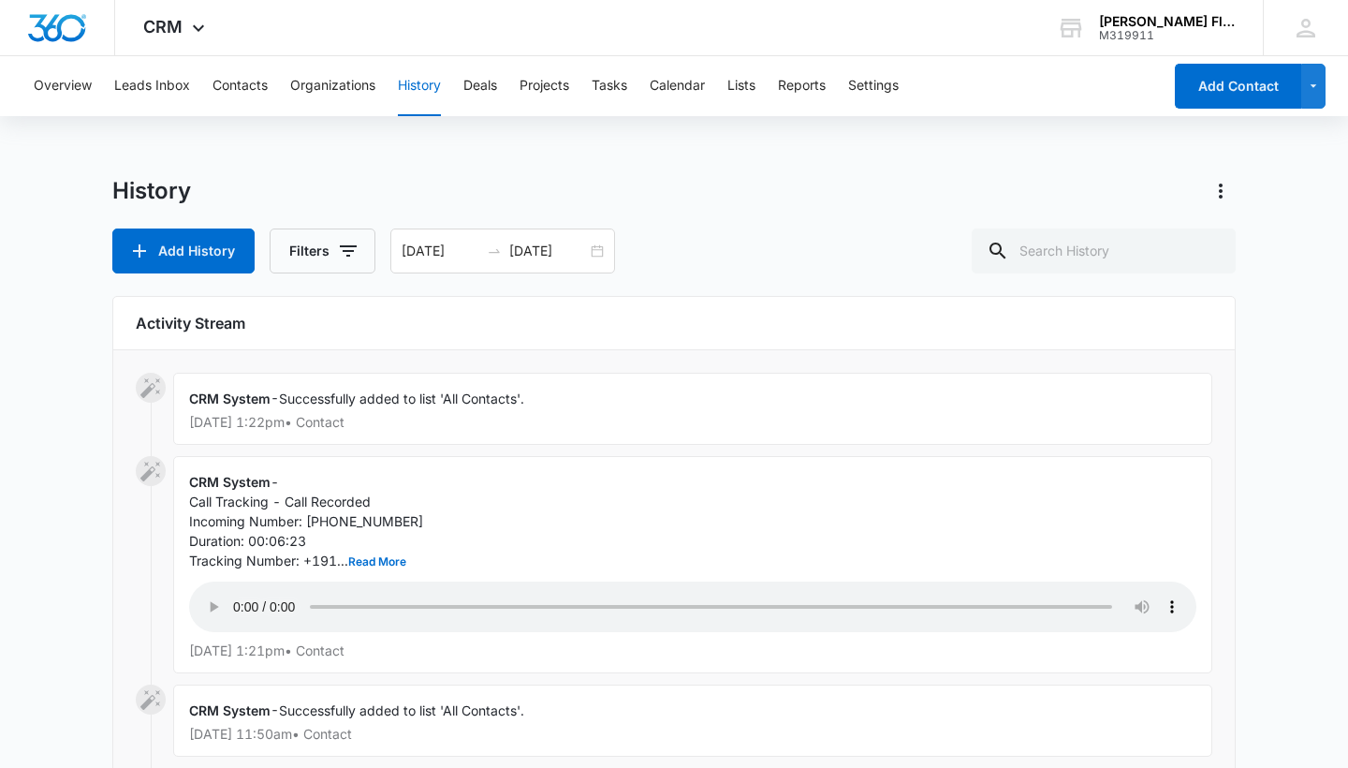
scroll to position [0, 0]
